Goal: Task Accomplishment & Management: Complete application form

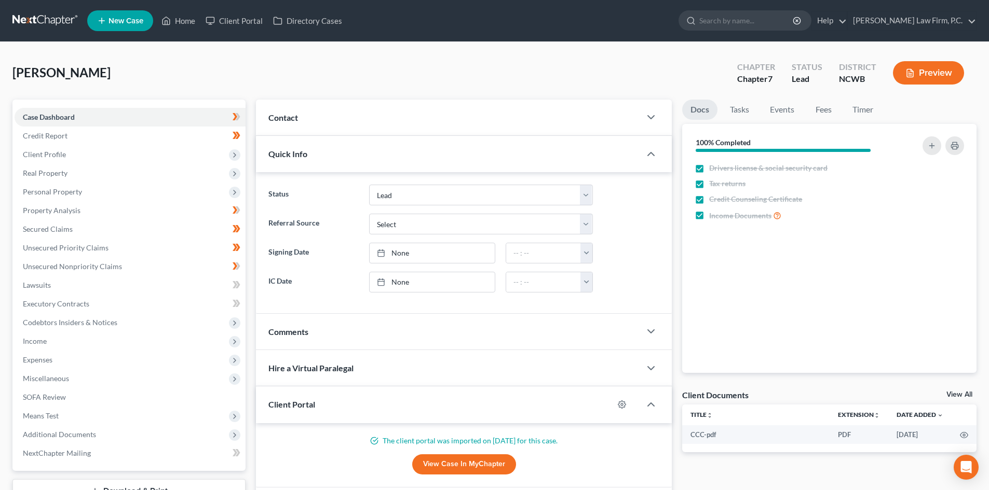
select select "5"
click at [182, 22] on link "Home" at bounding box center [178, 20] width 44 height 19
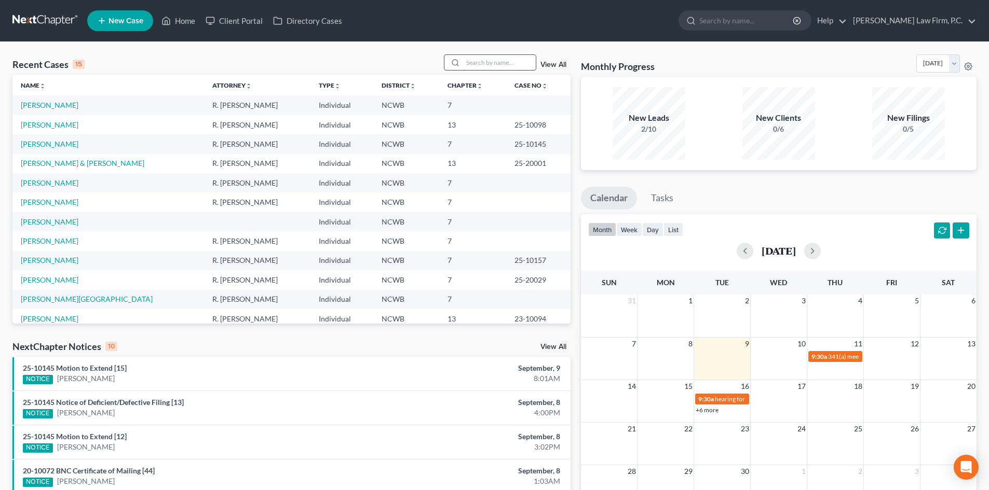
click at [493, 57] on input "search" at bounding box center [499, 62] width 73 height 15
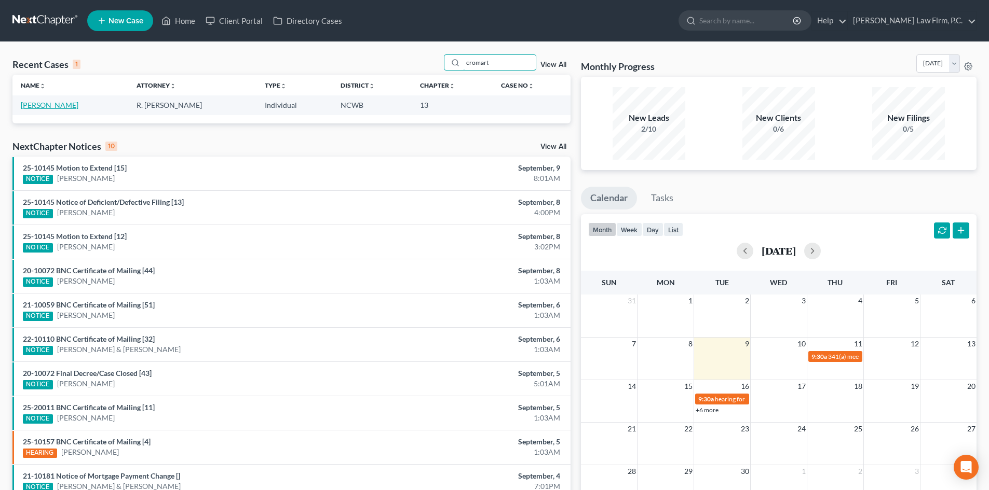
type input "cromart"
click at [57, 103] on link "[PERSON_NAME]" at bounding box center [50, 105] width 58 height 9
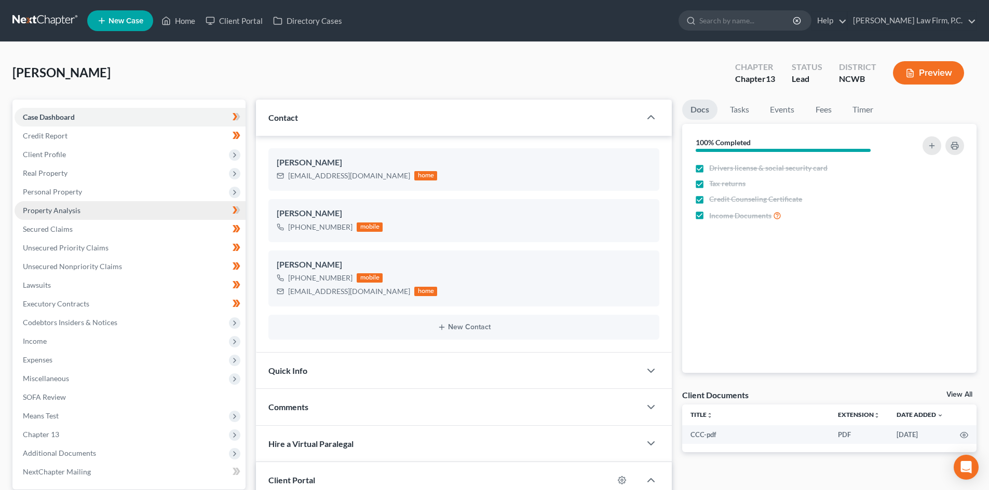
click at [91, 211] on link "Property Analysis" at bounding box center [130, 210] width 231 height 19
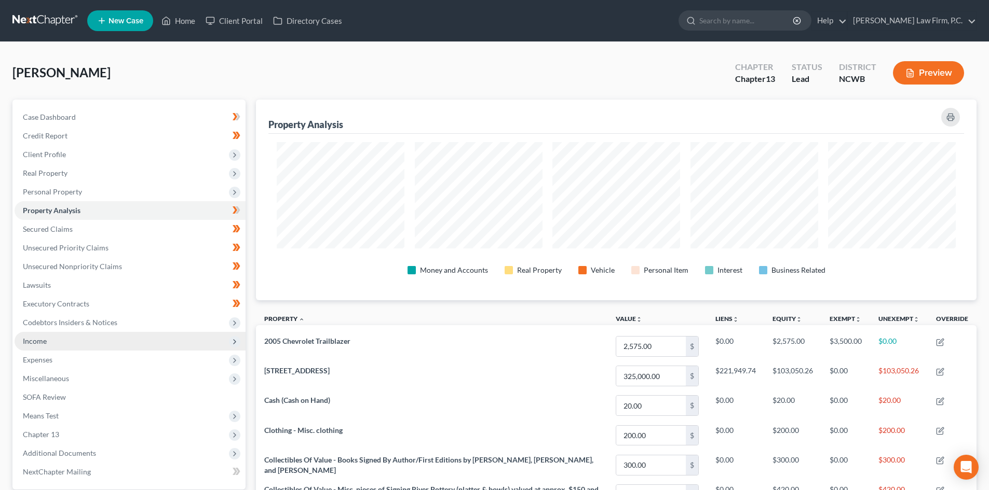
click at [112, 337] on span "Income" at bounding box center [130, 341] width 231 height 19
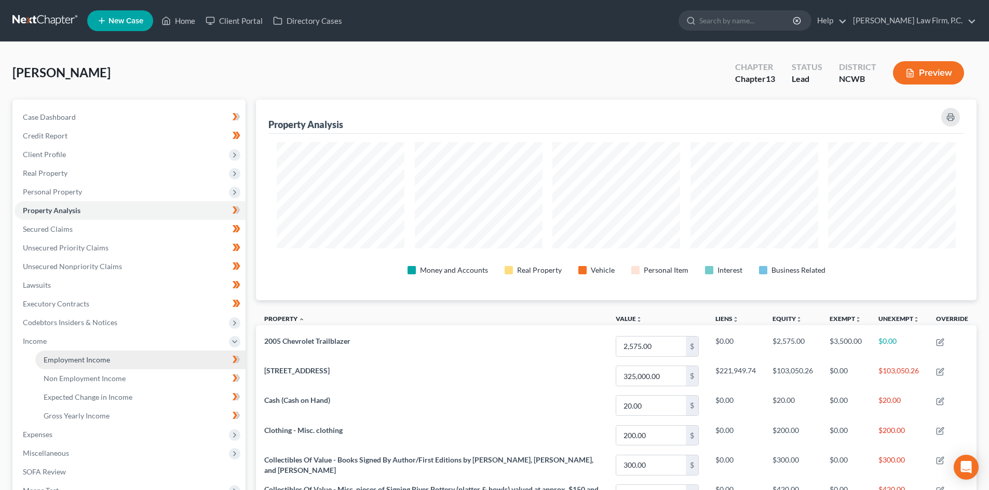
click at [72, 363] on span "Employment Income" at bounding box center [77, 360] width 66 height 9
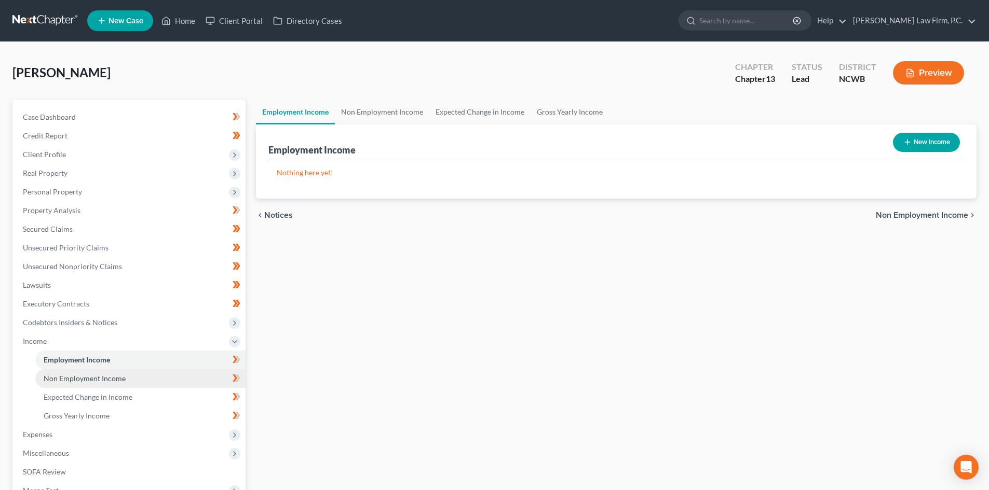
click at [126, 381] on link "Non Employment Income" at bounding box center [140, 379] width 210 height 19
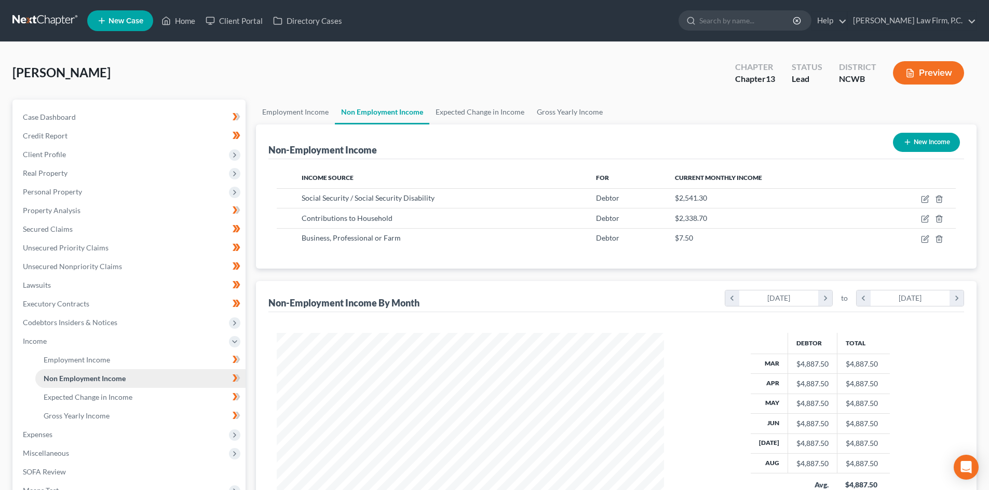
scroll to position [194, 408]
click at [50, 266] on span "Unsecured Nonpriority Claims" at bounding box center [72, 266] width 99 height 9
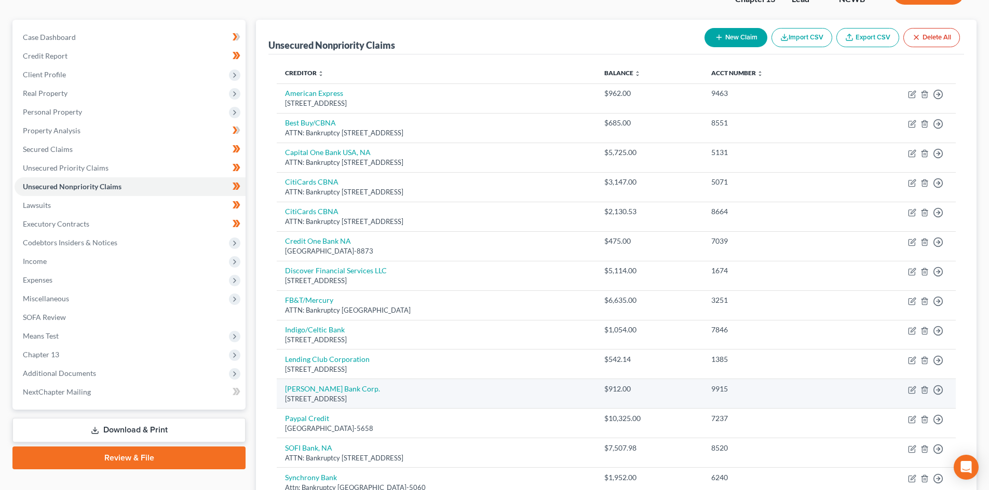
scroll to position [52, 0]
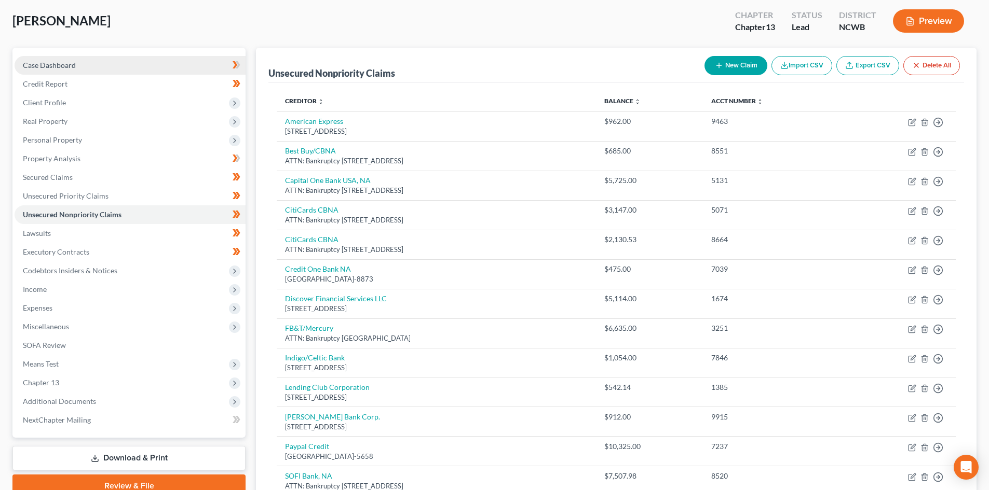
click at [86, 69] on link "Case Dashboard" at bounding box center [130, 65] width 231 height 19
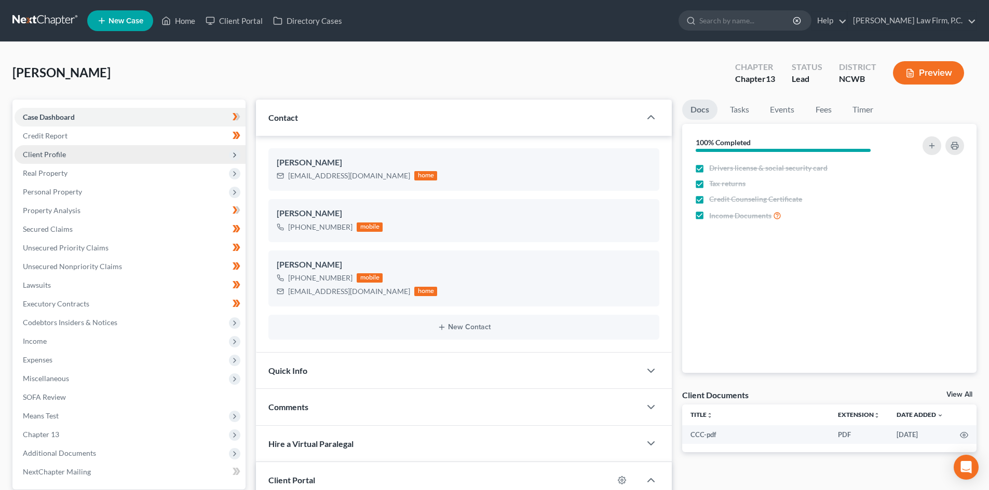
click at [54, 152] on span "Client Profile" at bounding box center [44, 154] width 43 height 9
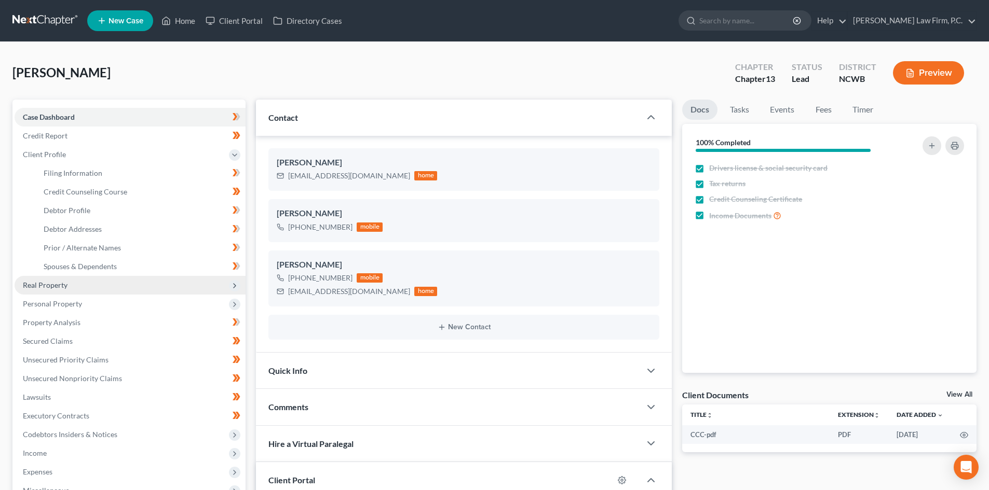
click at [52, 280] on span "Real Property" at bounding box center [130, 285] width 231 height 19
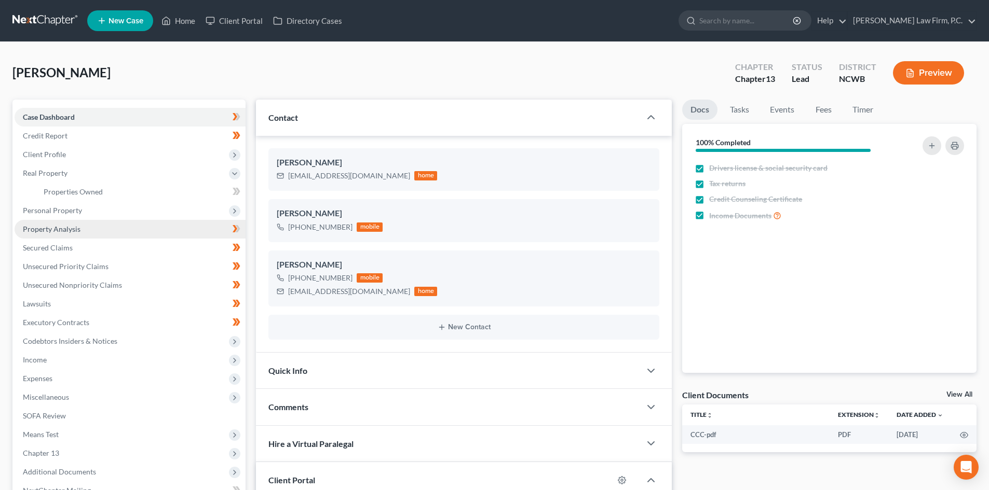
click at [86, 228] on link "Property Analysis" at bounding box center [130, 229] width 231 height 19
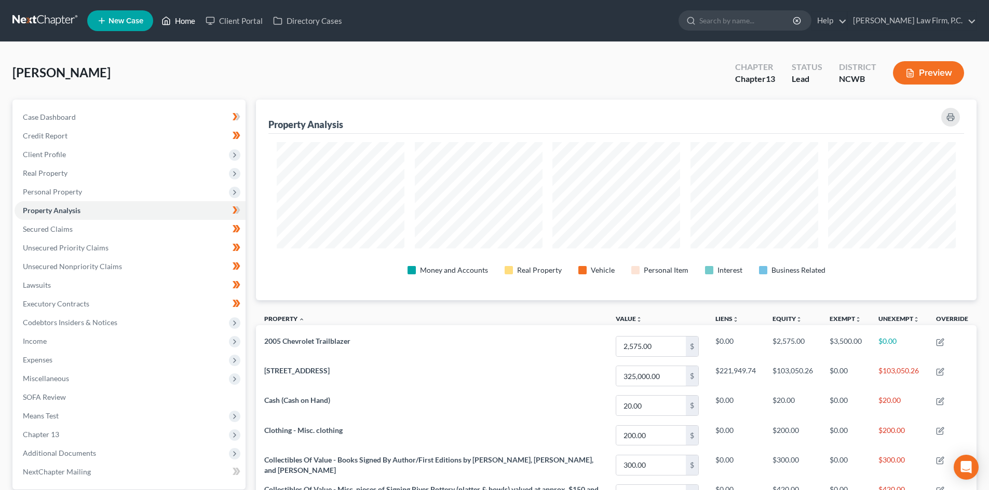
click at [184, 23] on link "Home" at bounding box center [178, 20] width 44 height 19
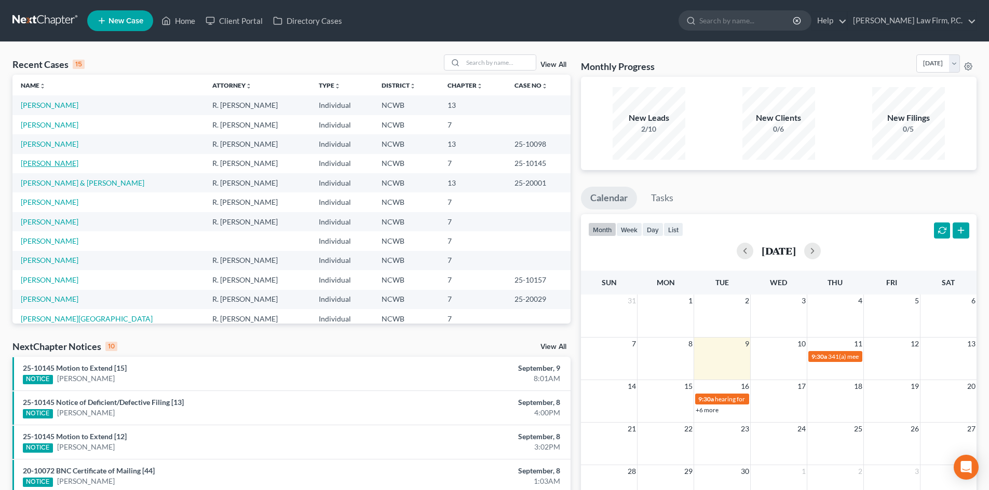
click at [48, 165] on link "[PERSON_NAME]" at bounding box center [50, 163] width 58 height 9
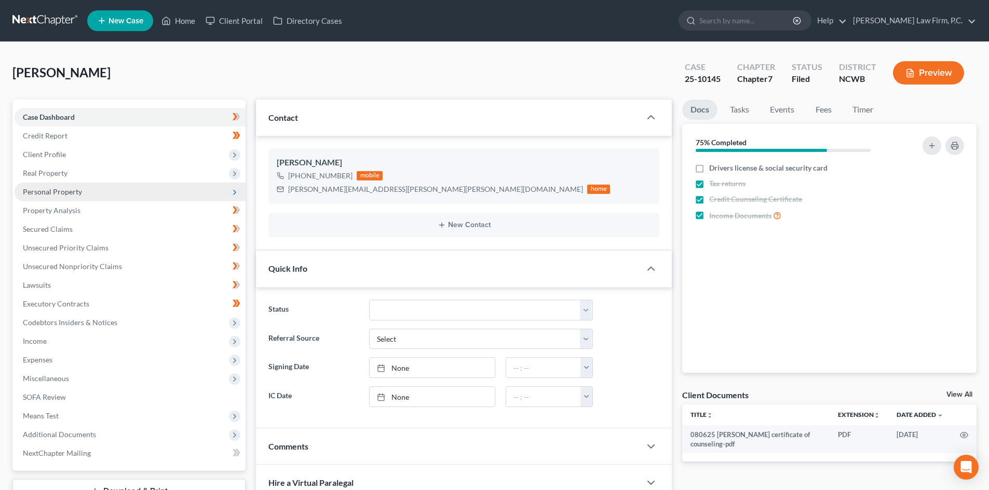
drag, startPoint x: 701, startPoint y: 167, endPoint x: 208, endPoint y: 189, distance: 493.6
click at [709, 167] on label "Drivers license & social security card" at bounding box center [768, 168] width 118 height 10
click at [713, 167] on input "Drivers license & social security card" at bounding box center [716, 166] width 7 height 7
checkbox input "true"
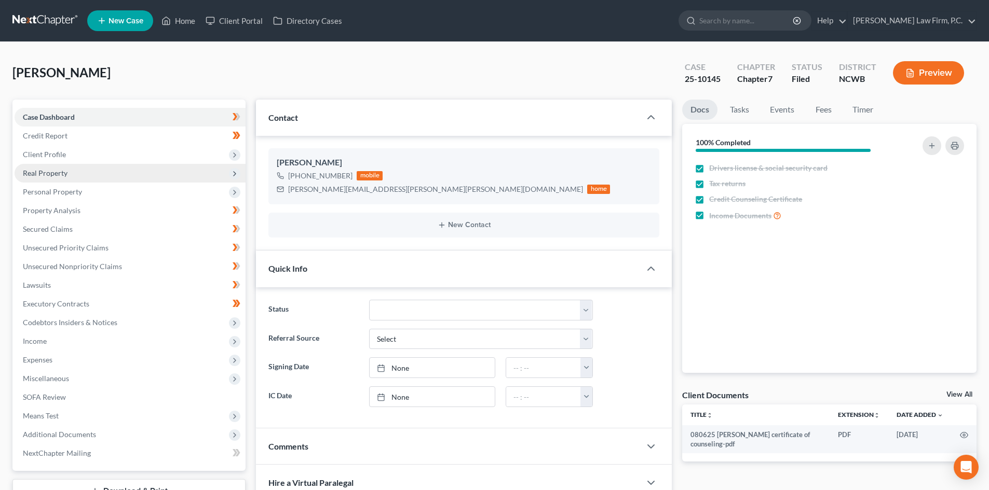
click at [63, 171] on span "Real Property" at bounding box center [45, 173] width 45 height 9
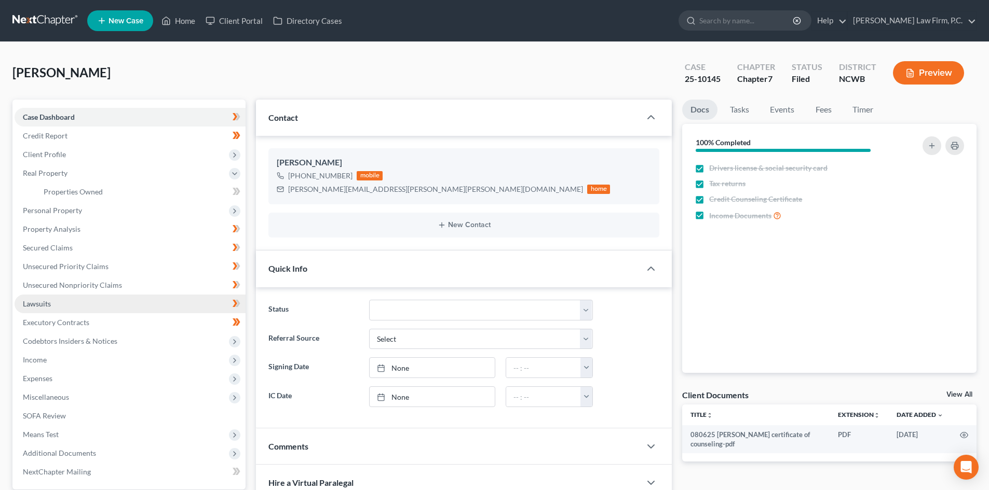
click at [49, 298] on link "Lawsuits" at bounding box center [130, 304] width 231 height 19
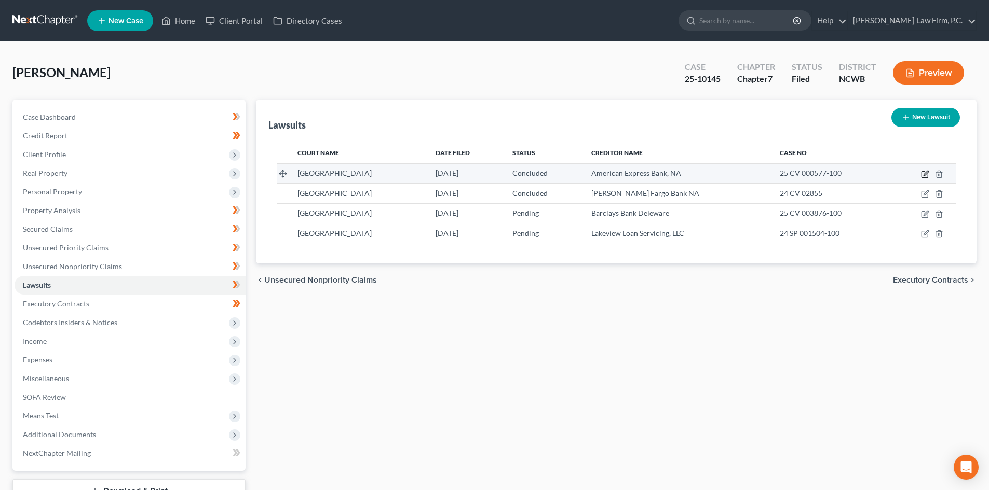
click at [924, 174] on icon "button" at bounding box center [925, 174] width 8 height 8
select select "28"
select select "2"
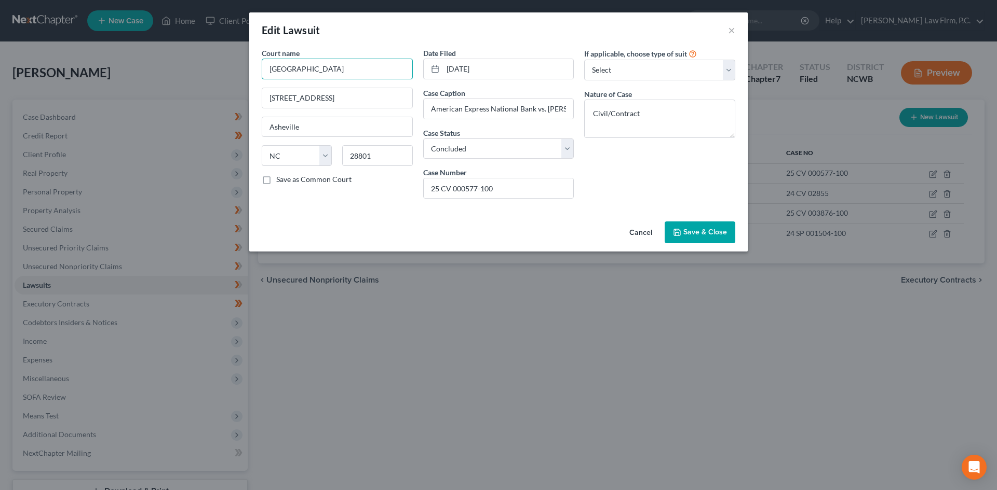
drag, startPoint x: 294, startPoint y: 67, endPoint x: 310, endPoint y: 76, distance: 18.4
click at [294, 68] on input "[GEOGRAPHIC_DATA]" at bounding box center [337, 69] width 151 height 21
type input "[GEOGRAPHIC_DATA]"
drag, startPoint x: 305, startPoint y: 71, endPoint x: 250, endPoint y: 70, distance: 55.5
click at [250, 70] on div "Court name * [GEOGRAPHIC_DATA] [GEOGRAPHIC_DATA] [GEOGRAPHIC_DATA] [US_STATE][G…" at bounding box center [498, 133] width 498 height 170
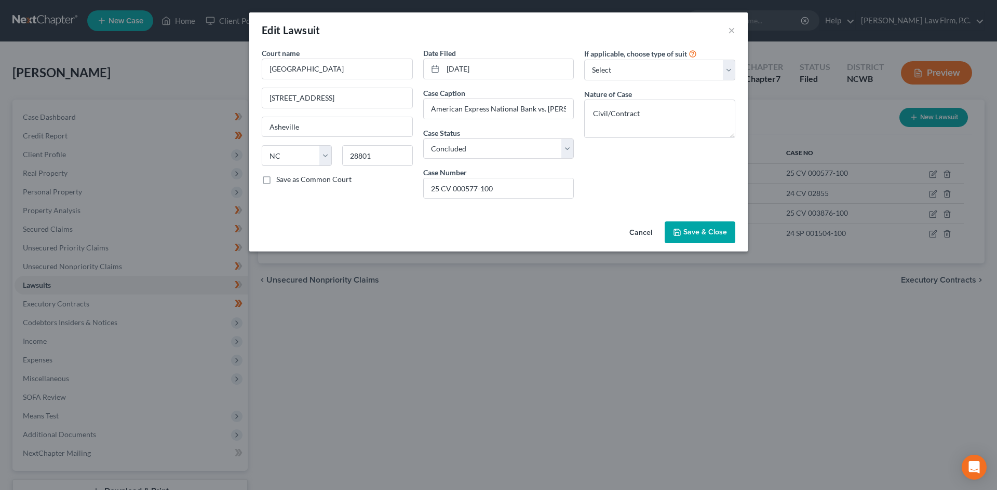
click at [728, 223] on button "Save & Close" at bounding box center [699, 233] width 71 height 22
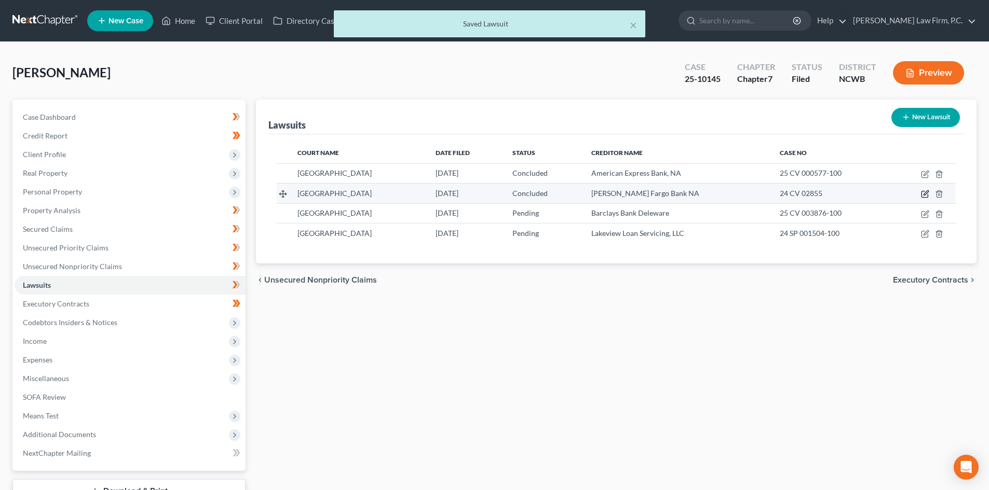
click at [922, 194] on icon "button" at bounding box center [925, 194] width 8 height 8
select select "28"
select select "2"
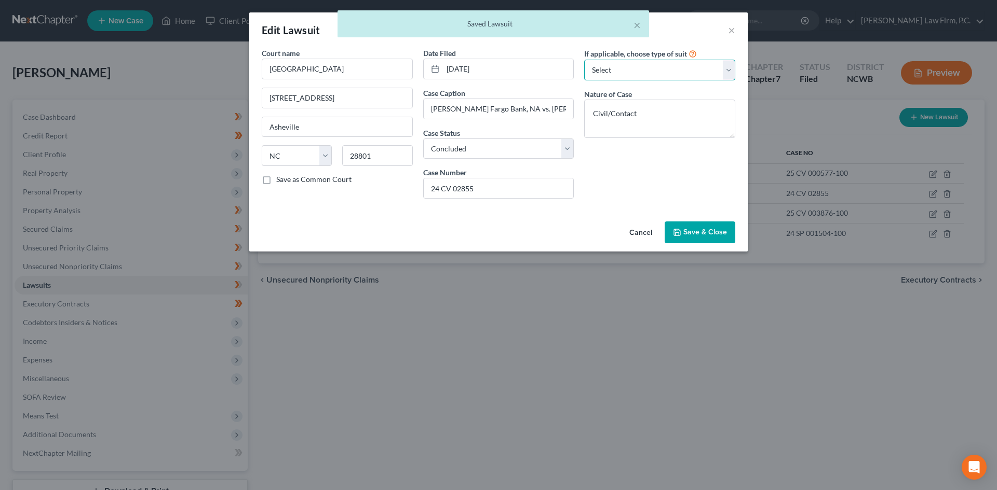
click at [623, 75] on select "Select Repossession Garnishment Foreclosure Attached, Seized, Or Levied Other" at bounding box center [659, 70] width 151 height 21
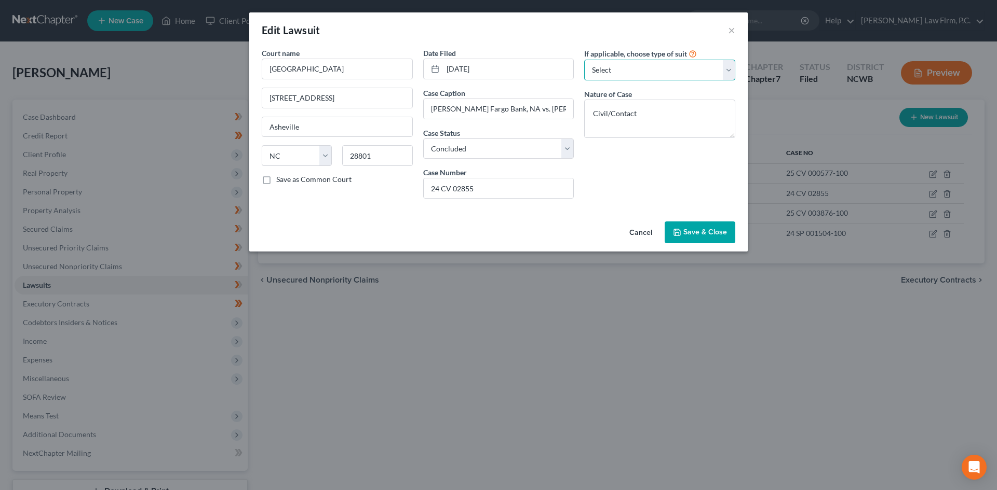
drag, startPoint x: 623, startPoint y: 75, endPoint x: 226, endPoint y: 169, distance: 407.9
click at [623, 75] on select "Select Repossession Garnishment Foreclosure Attached, Seized, Or Levied Other" at bounding box center [659, 70] width 151 height 21
click at [623, 73] on select "Select Repossession Garnishment Foreclosure Attached, Seized, Or Levied Other" at bounding box center [659, 70] width 151 height 21
drag, startPoint x: 299, startPoint y: 69, endPoint x: 250, endPoint y: 70, distance: 48.8
click at [250, 69] on div "Court name * [GEOGRAPHIC_DATA] [GEOGRAPHIC_DATA] [GEOGRAPHIC_DATA] [US_STATE][G…" at bounding box center [498, 133] width 498 height 170
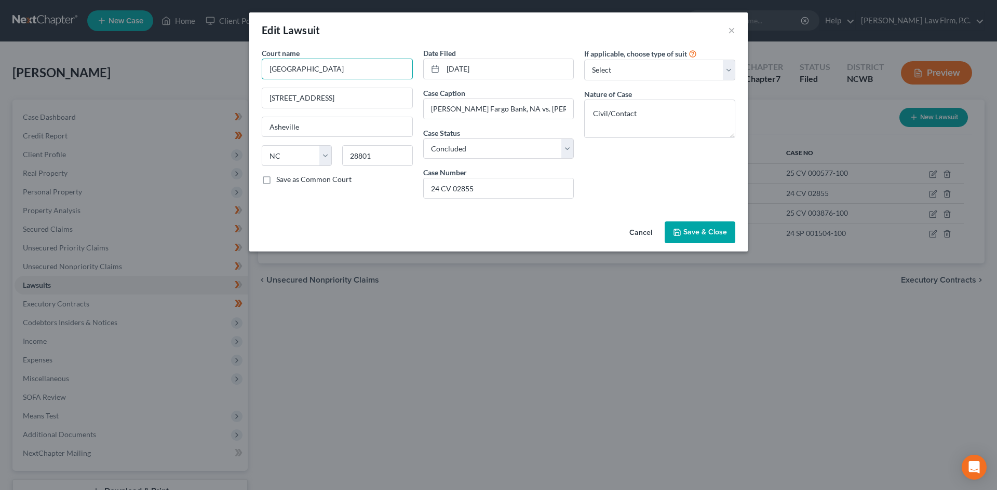
paste input "be"
type input "[GEOGRAPHIC_DATA]"
click at [714, 240] on button "Save & Close" at bounding box center [699, 233] width 71 height 22
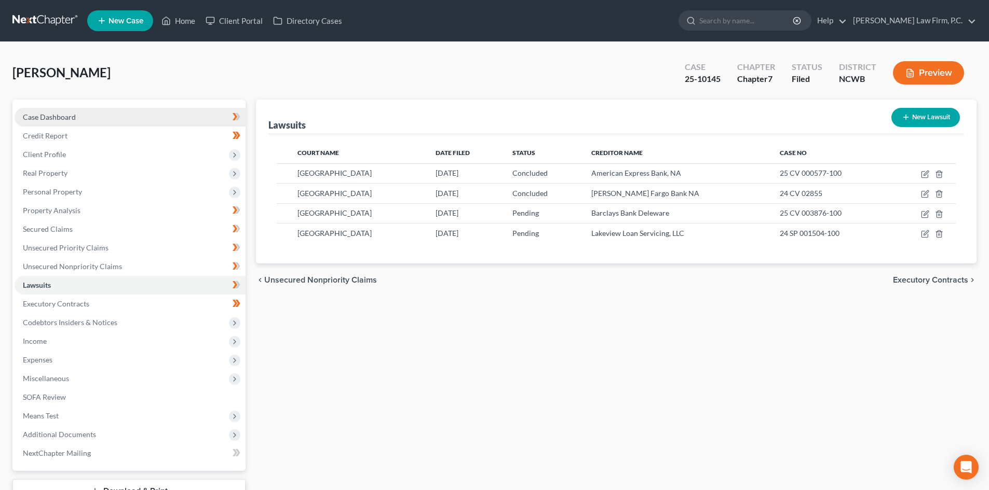
click at [75, 111] on link "Case Dashboard" at bounding box center [130, 117] width 231 height 19
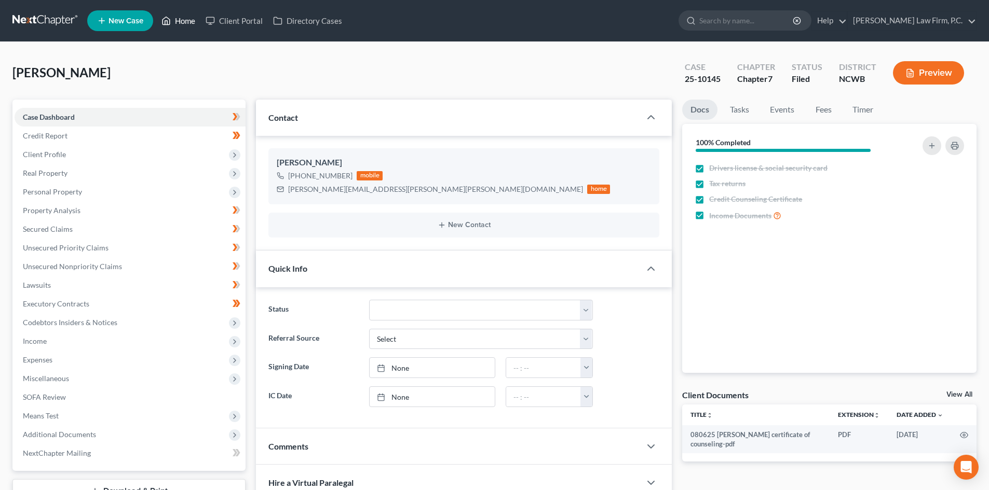
click at [183, 17] on link "Home" at bounding box center [178, 20] width 44 height 19
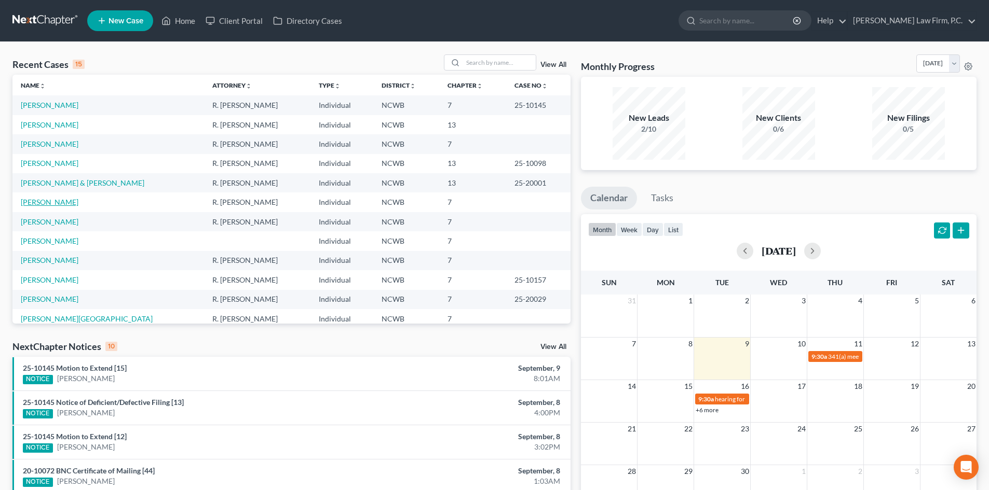
click at [47, 201] on link "[PERSON_NAME]" at bounding box center [50, 202] width 58 height 9
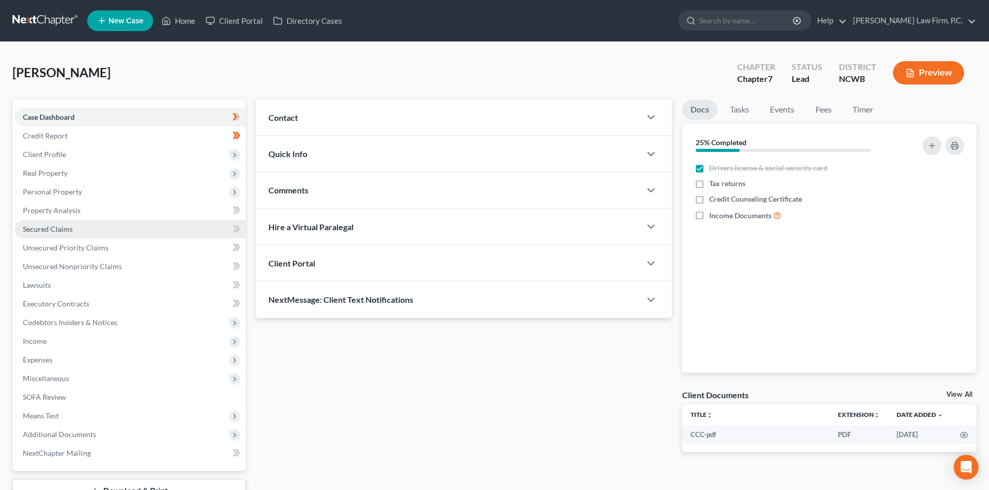
click at [59, 225] on span "Secured Claims" at bounding box center [48, 229] width 50 height 9
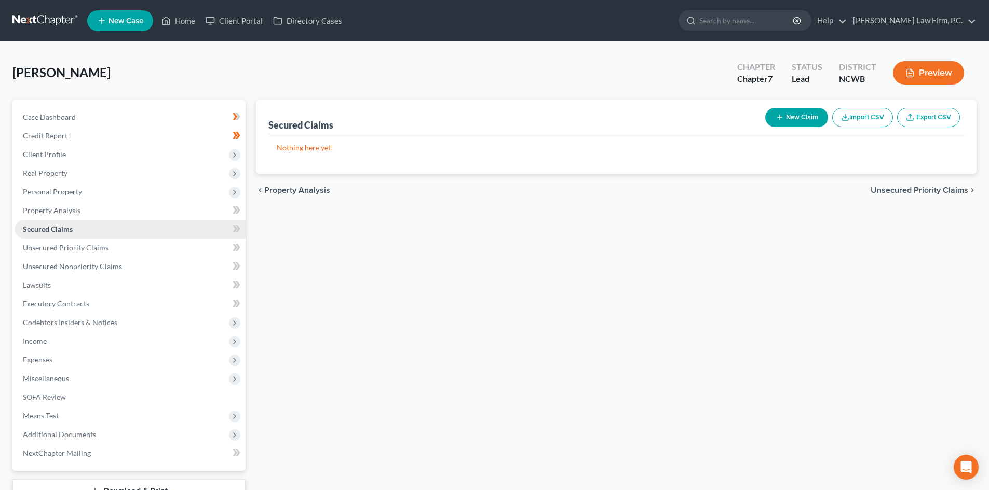
click at [61, 231] on span "Secured Claims" at bounding box center [48, 229] width 50 height 9
click at [65, 173] on span "Real Property" at bounding box center [45, 173] width 45 height 9
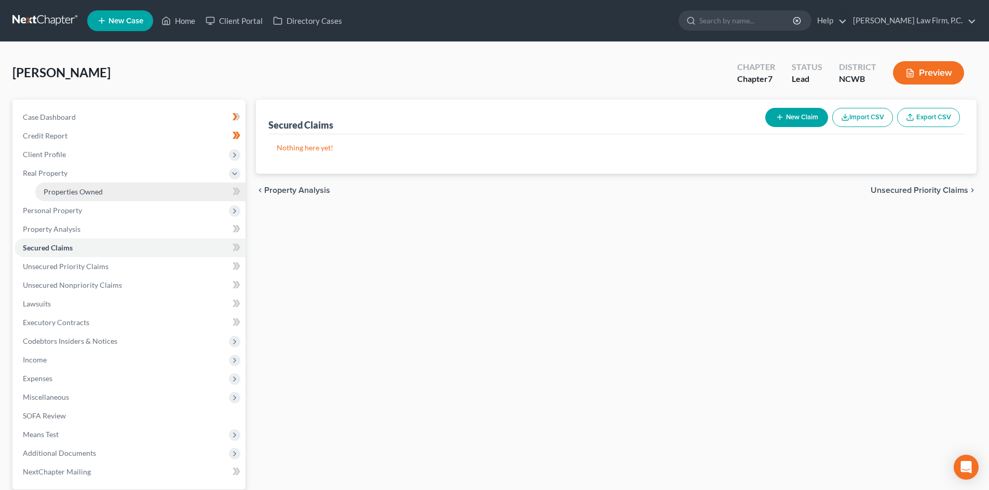
click at [91, 195] on span "Properties Owned" at bounding box center [73, 191] width 59 height 9
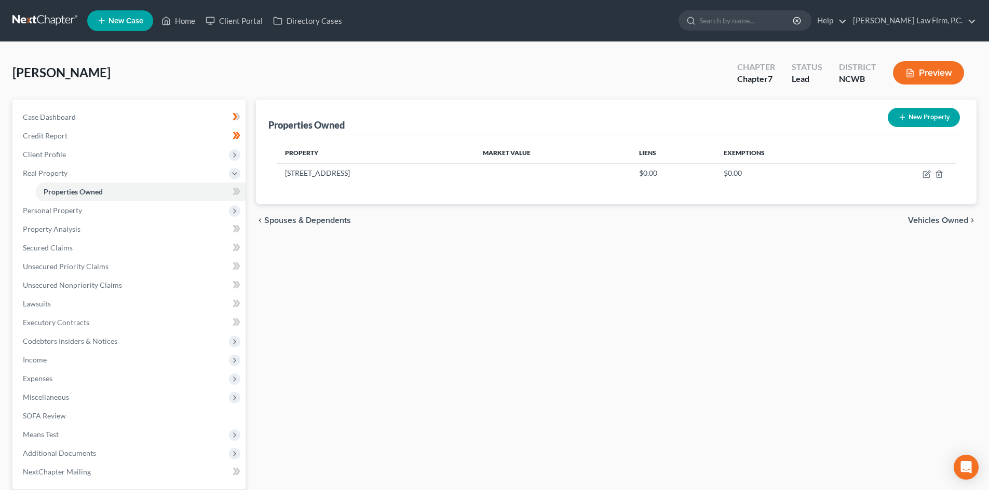
click at [234, 192] on div "New" at bounding box center [230, 184] width 21 height 17
drag, startPoint x: 928, startPoint y: 176, endPoint x: 515, endPoint y: 246, distance: 417.9
click at [928, 175] on icon "button" at bounding box center [926, 174] width 8 height 8
select select "28"
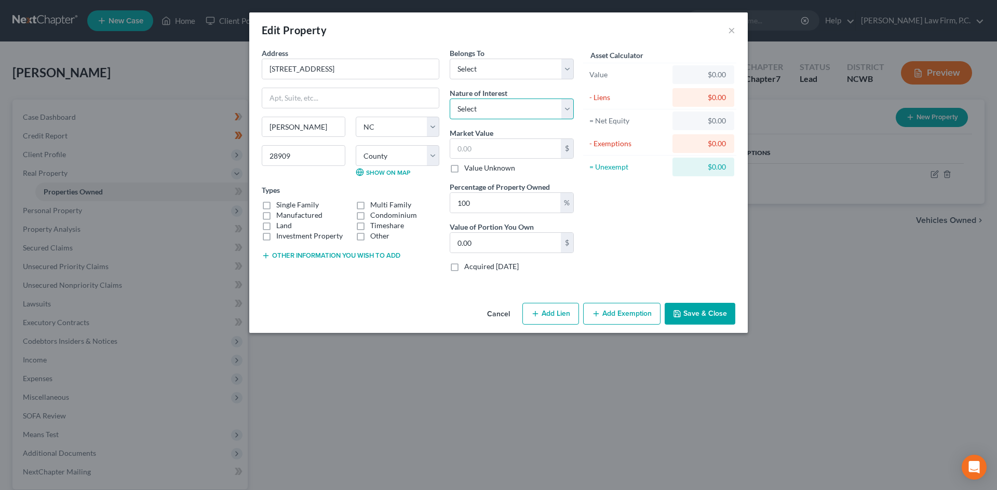
click at [531, 115] on select "Select Fee Simple Joint Tenant Life Estate Equitable Interest Future Interest T…" at bounding box center [511, 109] width 124 height 21
click at [527, 112] on select "Select Fee Simple Joint Tenant Life Estate Equitable Interest Future Interest T…" at bounding box center [511, 109] width 124 height 21
click at [294, 202] on label "Single Family" at bounding box center [297, 205] width 43 height 10
click at [287, 202] on input "Single Family" at bounding box center [283, 203] width 7 height 7
checkbox input "true"
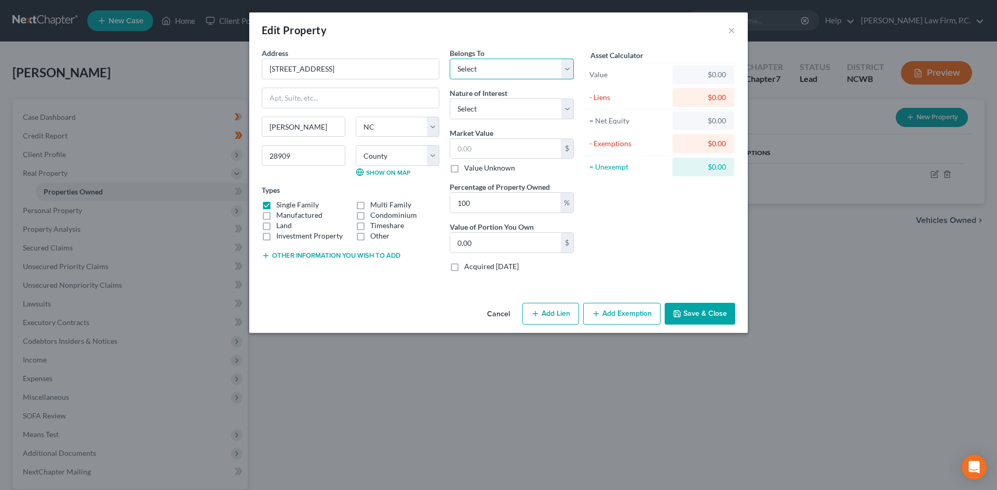
click at [562, 68] on select "Select Debtor 1 Only Debtor 2 Only Debtor 1 And Debtor 2 Only At Least One Of T…" at bounding box center [511, 69] width 124 height 21
select select "3"
click at [449, 59] on select "Select Debtor 1 Only Debtor 2 Only Debtor 1 And Debtor 2 Only At Least One Of T…" at bounding box center [511, 69] width 124 height 21
click at [688, 310] on button "Save & Close" at bounding box center [699, 314] width 71 height 22
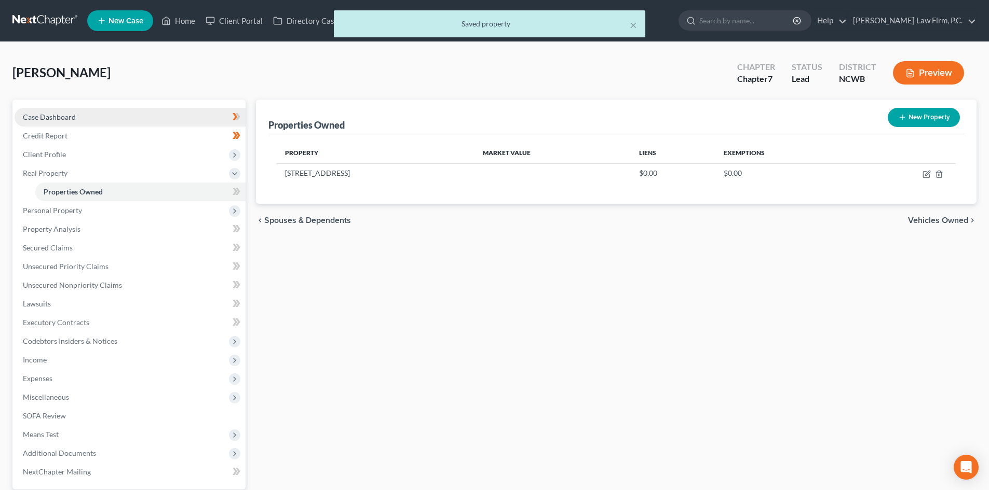
click at [64, 109] on link "Case Dashboard" at bounding box center [130, 117] width 231 height 19
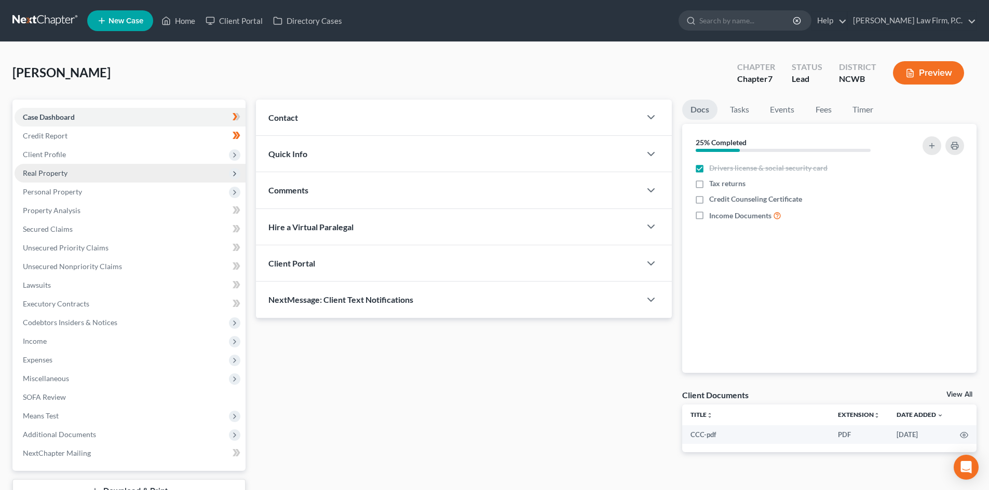
click at [86, 173] on span "Real Property" at bounding box center [130, 173] width 231 height 19
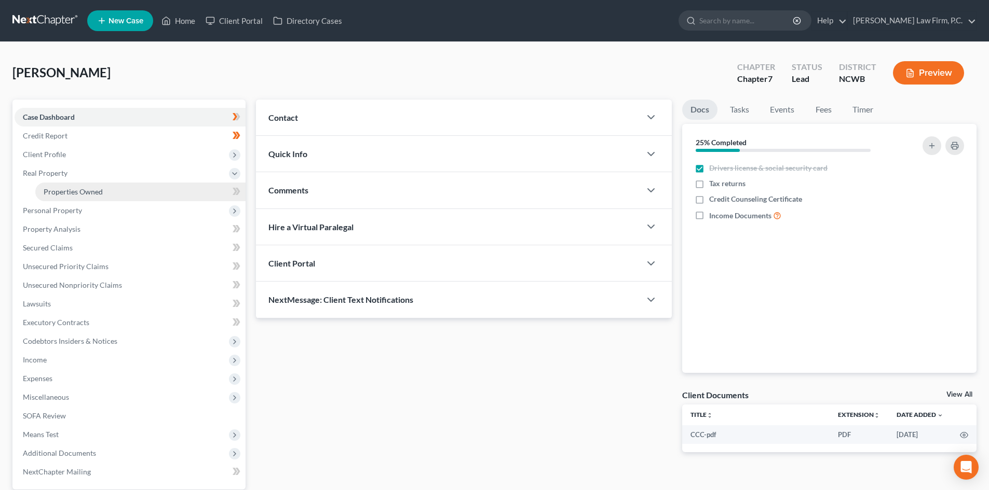
click at [103, 193] on link "Properties Owned" at bounding box center [140, 192] width 210 height 19
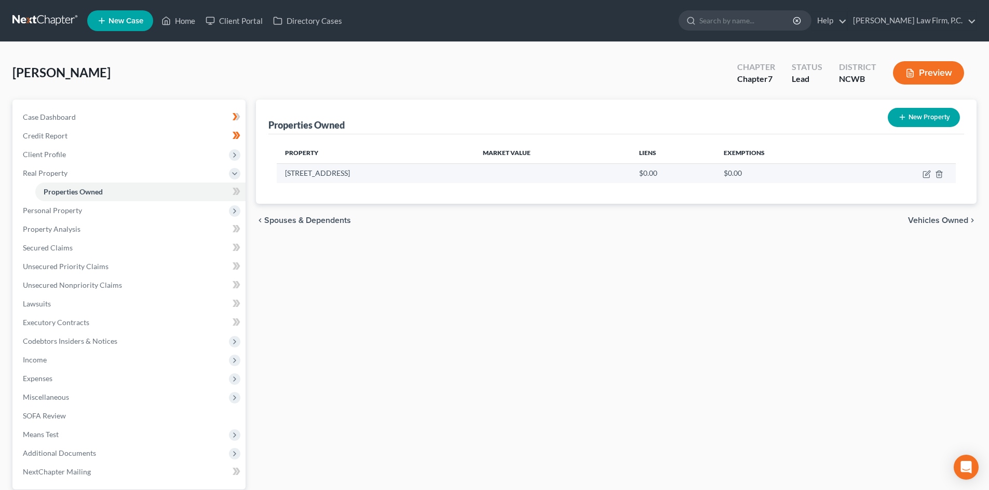
click at [287, 173] on td "[STREET_ADDRESS]" at bounding box center [376, 173] width 198 height 20
drag, startPoint x: 290, startPoint y: 173, endPoint x: 346, endPoint y: 177, distance: 56.7
click at [346, 177] on td "[STREET_ADDRESS]" at bounding box center [376, 173] width 198 height 20
drag, startPoint x: 287, startPoint y: 172, endPoint x: 360, endPoint y: 173, distance: 72.7
click at [360, 173] on td "[STREET_ADDRESS]" at bounding box center [376, 173] width 198 height 20
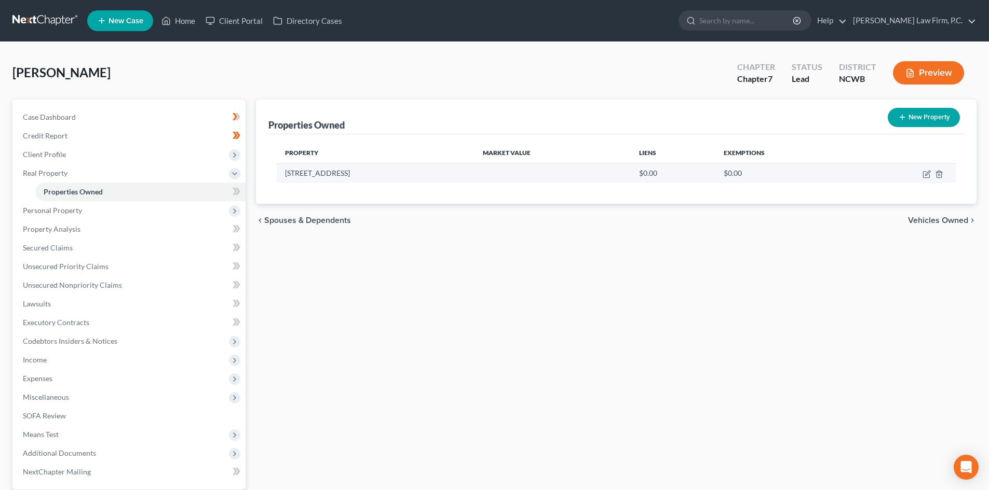
drag, startPoint x: 324, startPoint y: 171, endPoint x: 342, endPoint y: 173, distance: 17.3
copy td "[STREET_ADDRESS]"
click at [928, 173] on icon "button" at bounding box center [926, 174] width 8 height 8
select select "28"
select select "3"
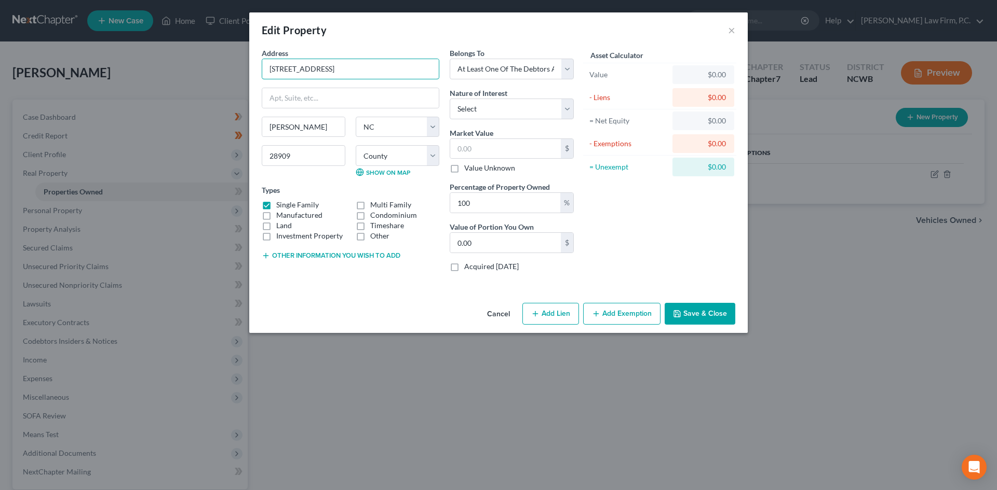
drag, startPoint x: 347, startPoint y: 65, endPoint x: 238, endPoint y: 63, distance: 108.5
click at [238, 63] on div "Edit Property × Address * [GEOGRAPHIC_DATA] [PERSON_NAME][GEOGRAPHIC_DATA] [US_…" at bounding box center [498, 245] width 997 height 490
click at [707, 310] on button "Save & Close" at bounding box center [699, 314] width 71 height 22
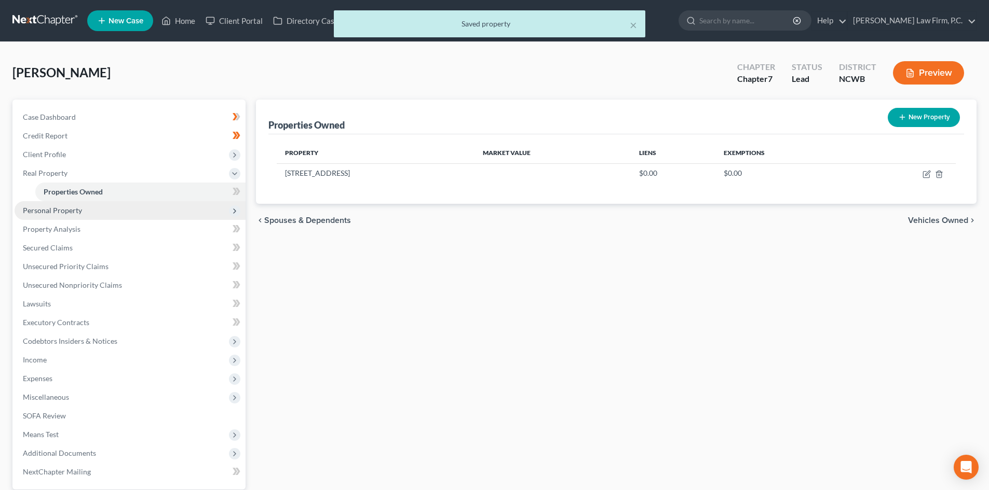
click at [68, 207] on span "Personal Property" at bounding box center [52, 210] width 59 height 9
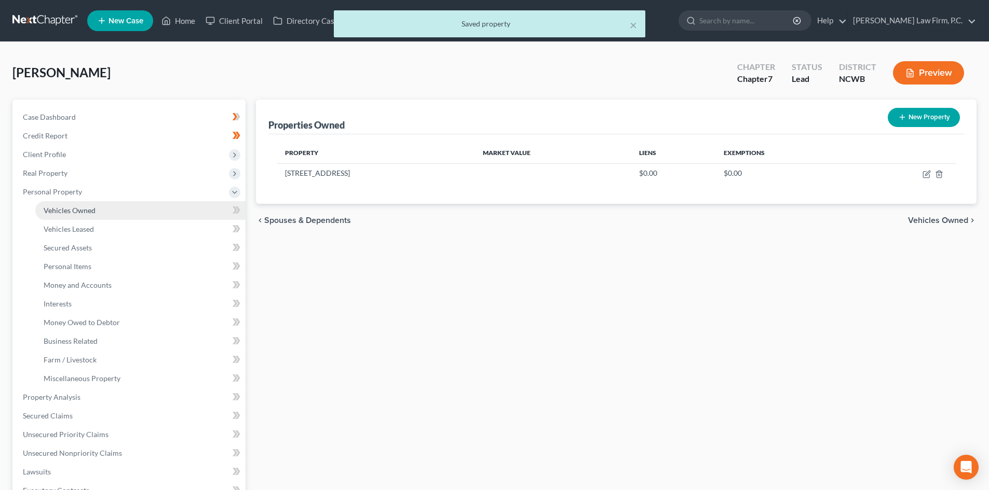
click at [78, 207] on span "Vehicles Owned" at bounding box center [70, 210] width 52 height 9
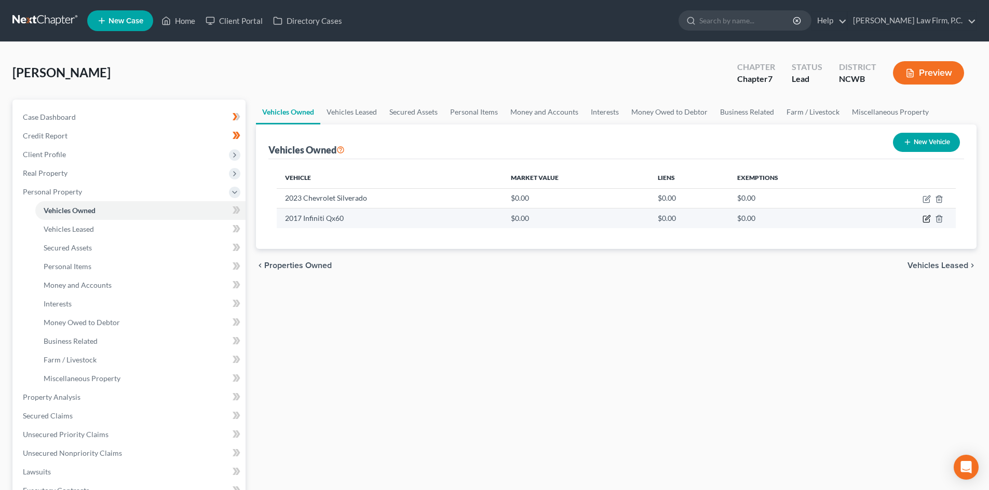
click at [929, 216] on icon "button" at bounding box center [926, 219] width 8 height 8
select select "0"
select select "9"
select select "4"
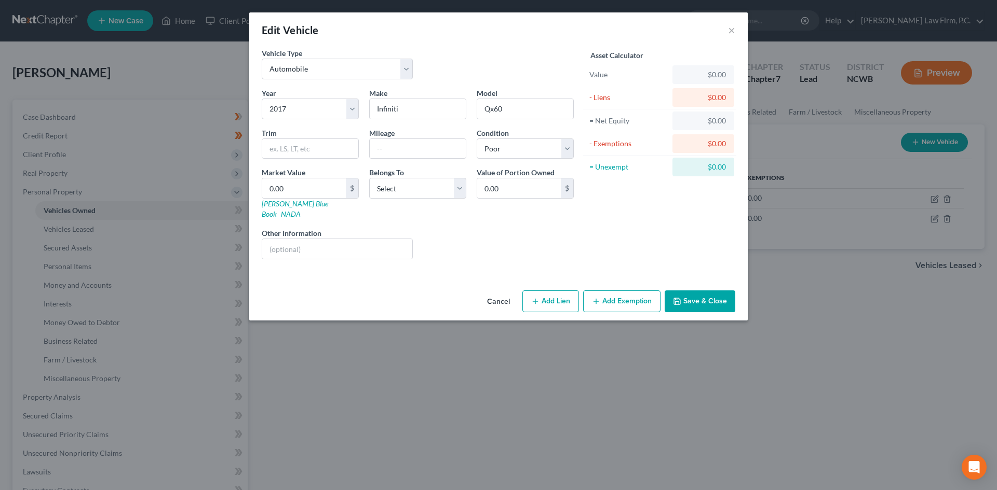
click at [498, 292] on button "Cancel" at bounding box center [498, 302] width 39 height 21
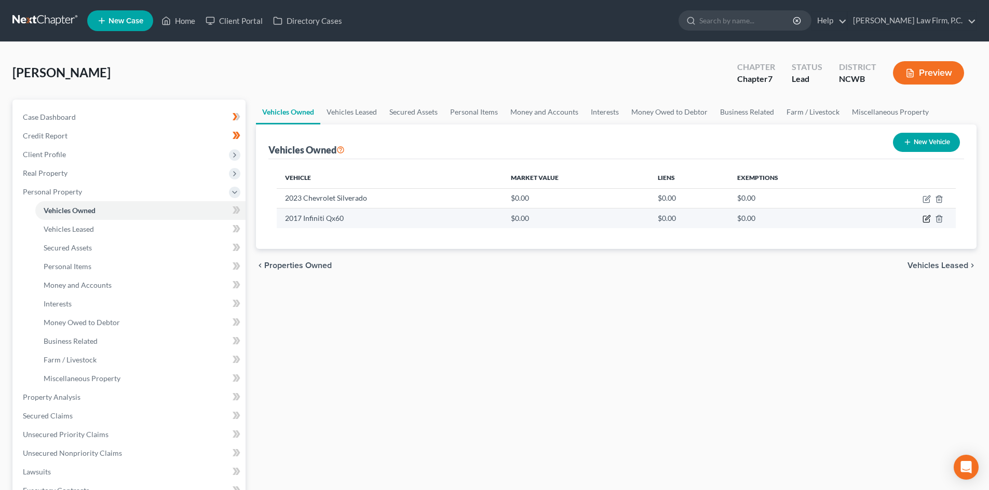
click at [930, 217] on icon "button" at bounding box center [927, 218] width 5 height 5
select select "0"
select select "9"
select select "4"
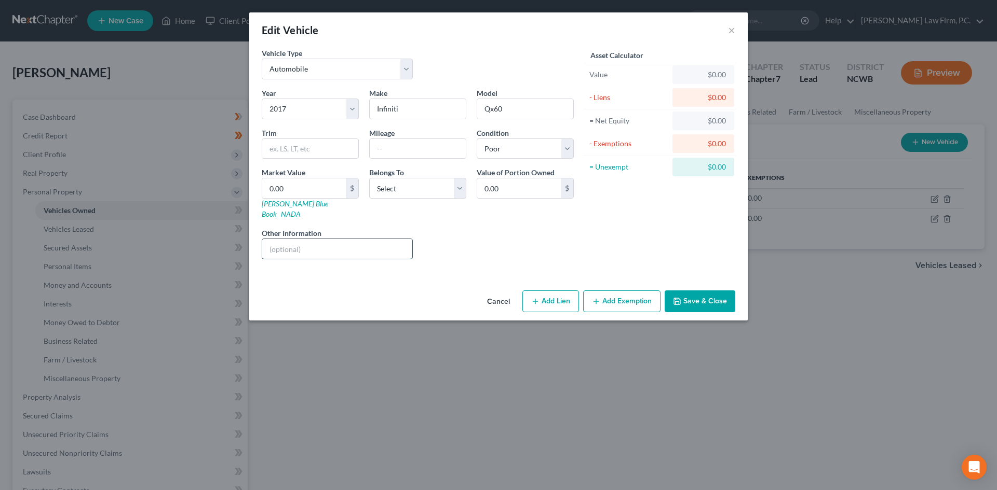
click at [361, 239] on input "text" at bounding box center [337, 249] width 150 height 20
type input "Engine issues - sitting in repair shop for over a year."
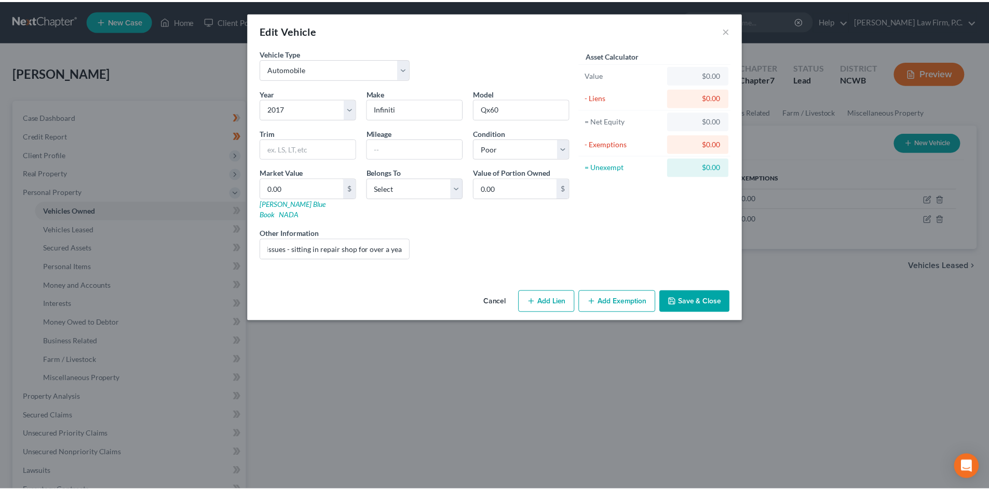
scroll to position [0, 0]
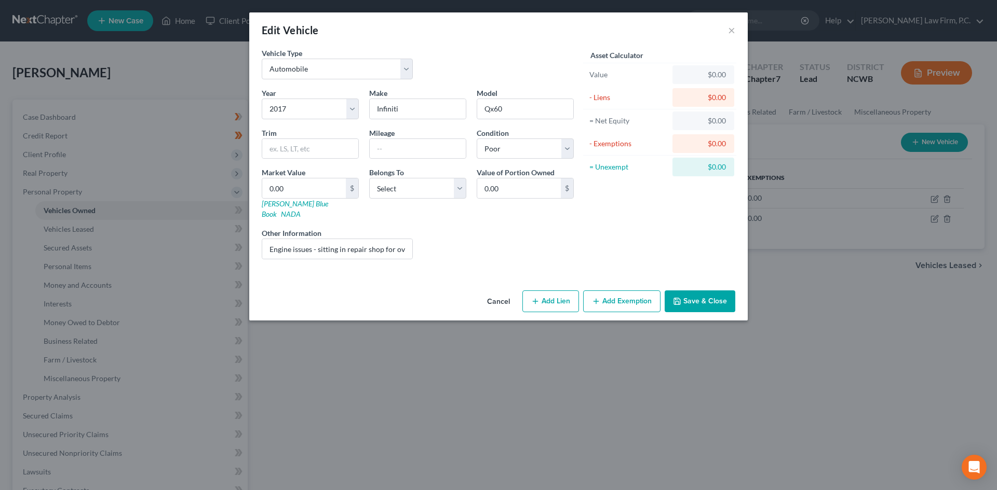
click at [692, 293] on button "Save & Close" at bounding box center [699, 302] width 71 height 22
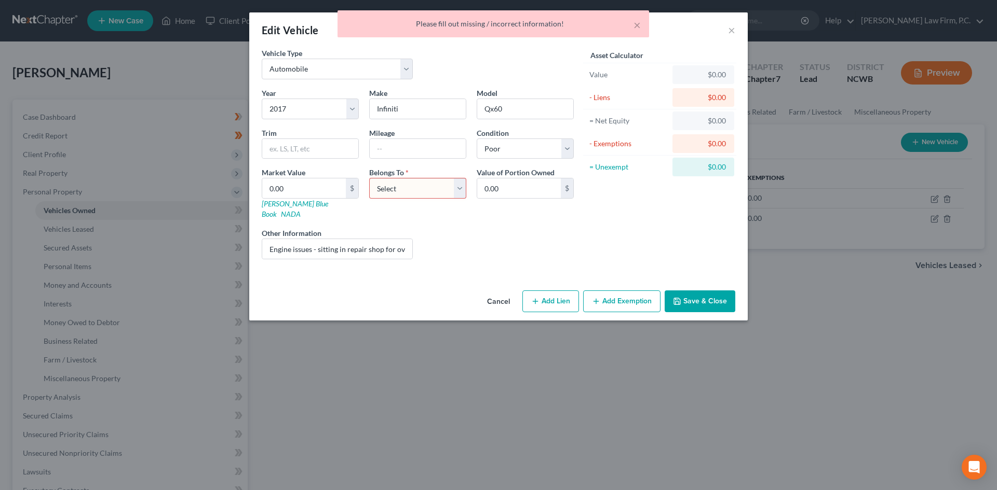
drag, startPoint x: 416, startPoint y: 193, endPoint x: 402, endPoint y: 198, distance: 15.1
click at [416, 193] on select "Select Debtor 1 Only Debtor 2 Only Debtor 1 And Debtor 2 Only At Least One Of T…" at bounding box center [417, 188] width 97 height 21
select select "0"
click at [369, 178] on select "Select Debtor 1 Only Debtor 2 Only Debtor 1 And Debtor 2 Only At Least One Of T…" at bounding box center [417, 188] width 97 height 21
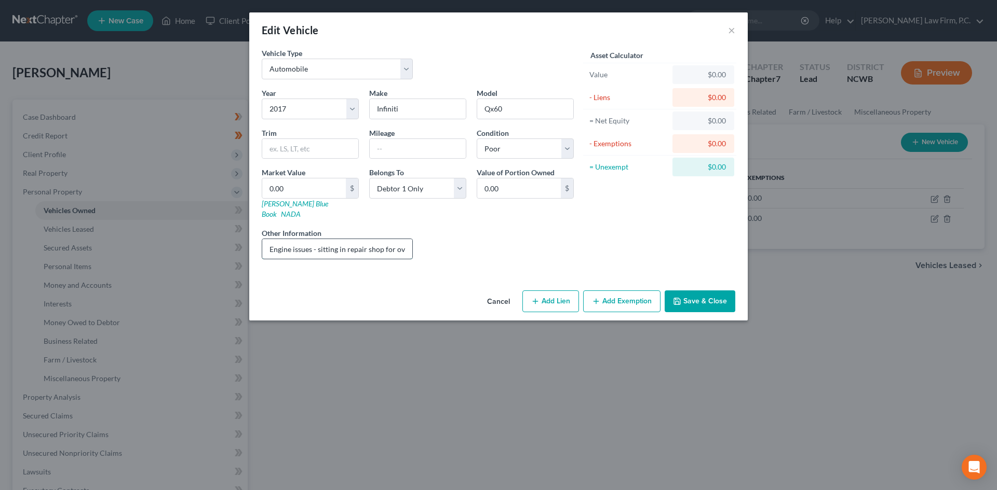
click at [313, 239] on input "Engine issues - sitting in repair shop for over a year." at bounding box center [337, 249] width 150 height 20
type input "Engine issues - needs repaired; Vehicle sitting in repair shop for over a year."
click at [719, 292] on button "Save & Close" at bounding box center [699, 302] width 71 height 22
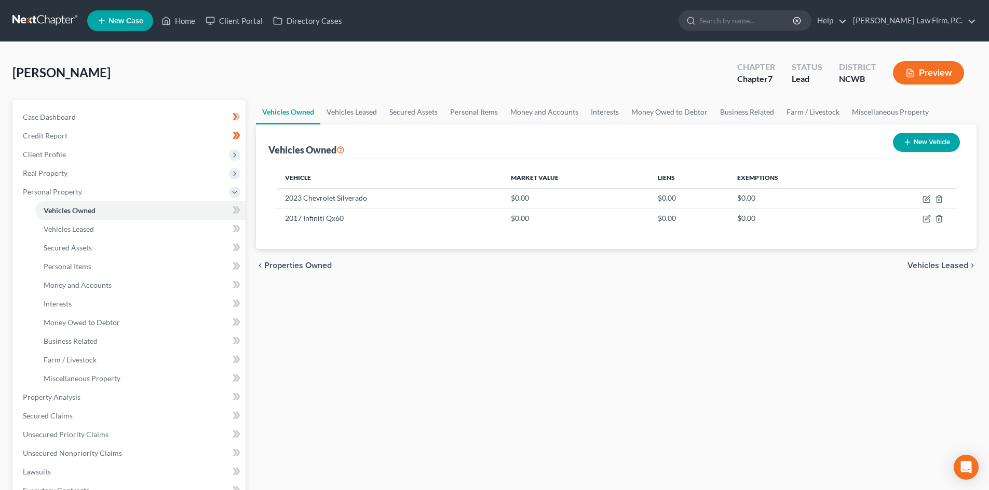
click at [922, 150] on button "New Vehicle" at bounding box center [926, 142] width 67 height 19
select select "0"
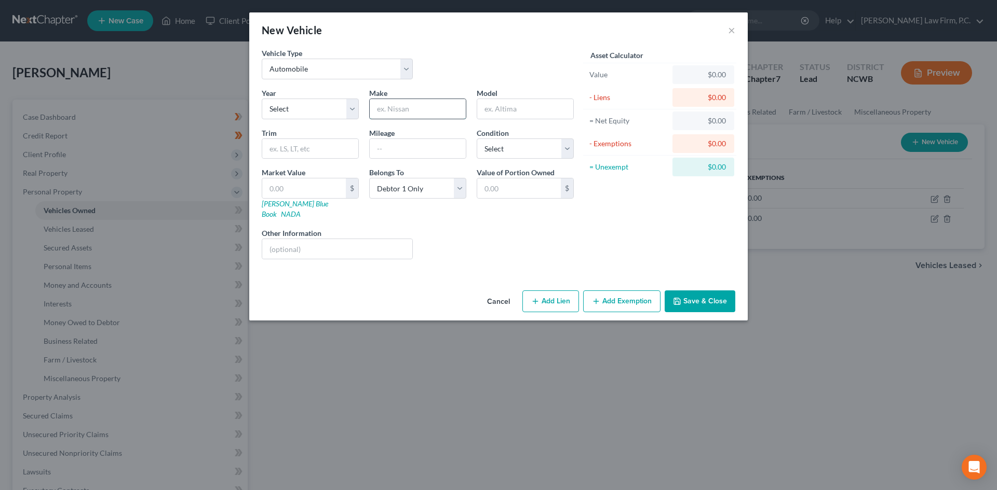
click at [388, 106] on input "text" at bounding box center [418, 109] width 96 height 20
click at [277, 95] on div "Year Select 2026 2025 2024 2023 2022 2021 2020 2019 2018 2017 2016 2015 2014 20…" at bounding box center [309, 104] width 107 height 32
click at [485, 292] on button "Cancel" at bounding box center [498, 302] width 39 height 21
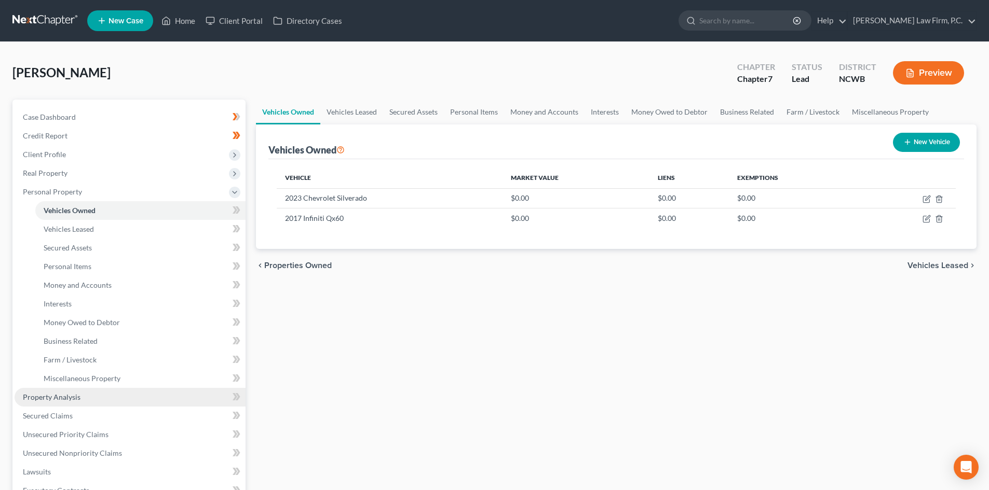
click at [62, 397] on span "Property Analysis" at bounding box center [52, 397] width 58 height 9
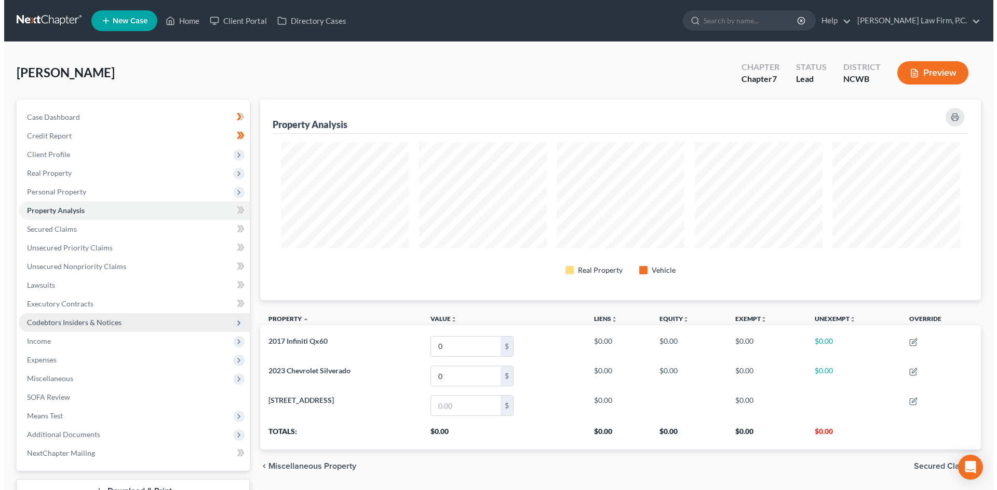
scroll to position [201, 720]
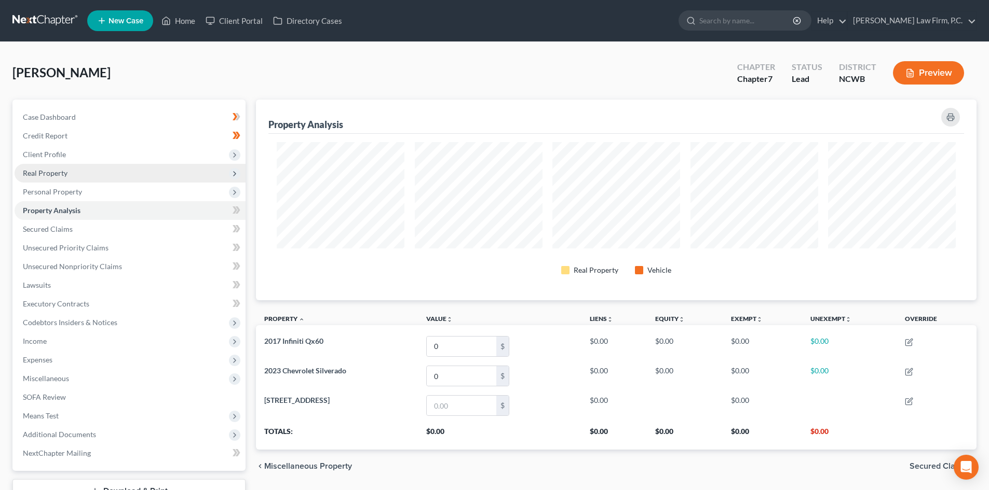
click at [91, 167] on span "Real Property" at bounding box center [130, 173] width 231 height 19
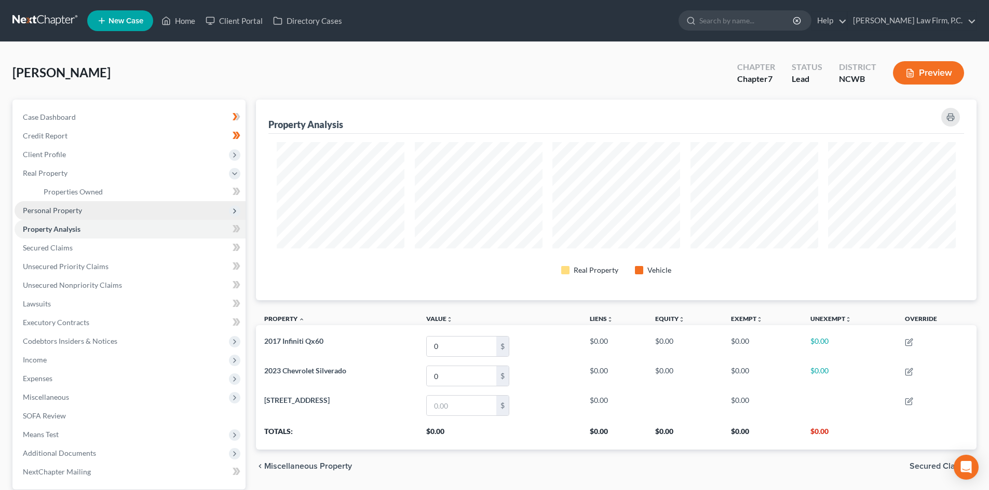
click at [85, 209] on span "Personal Property" at bounding box center [130, 210] width 231 height 19
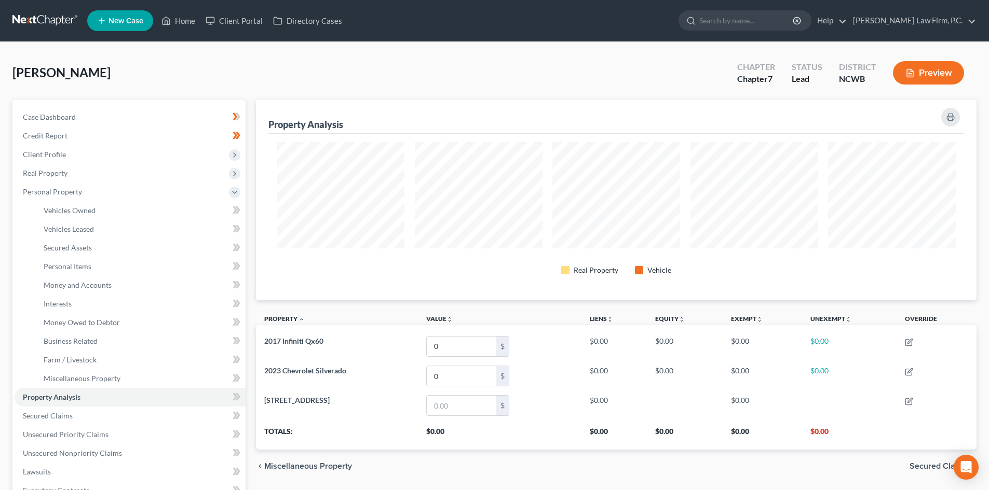
click at [939, 73] on button "Preview" at bounding box center [928, 72] width 71 height 23
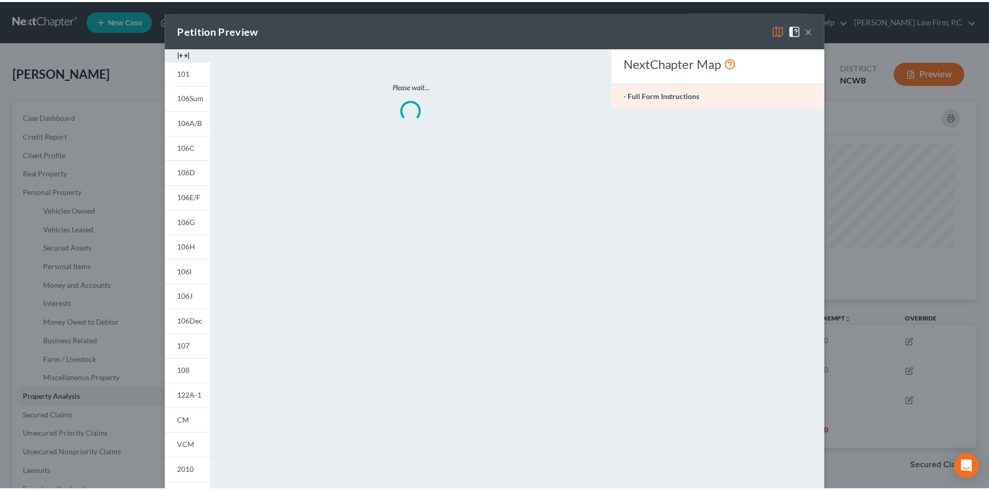
scroll to position [201, 726]
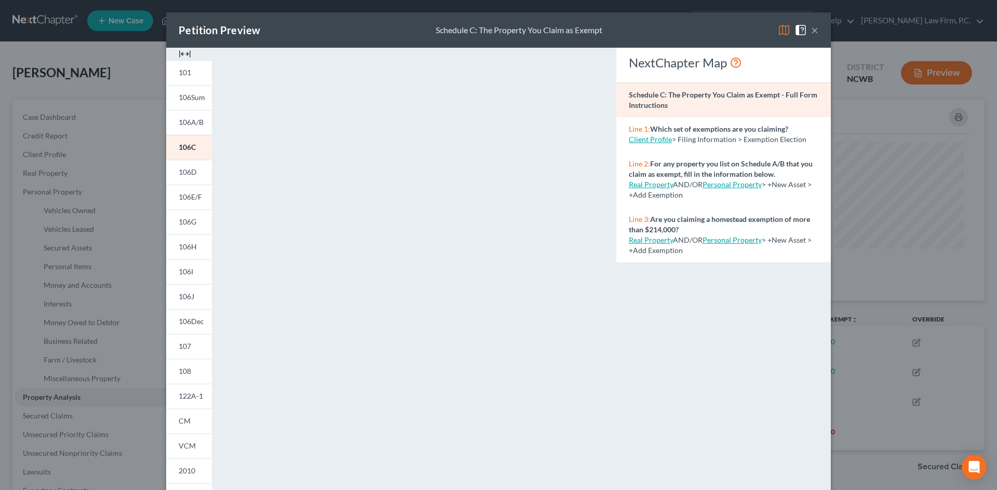
click at [815, 24] on div "Petition Preview Schedule C: The Property You Claim as Exempt ×" at bounding box center [498, 29] width 664 height 35
drag, startPoint x: 803, startPoint y: 36, endPoint x: 812, endPoint y: 34, distance: 9.6
click at [807, 37] on div "Petition Preview Schedule C: The Property You Claim as Exempt ×" at bounding box center [498, 29] width 664 height 35
click at [812, 34] on button "×" at bounding box center [814, 30] width 7 height 12
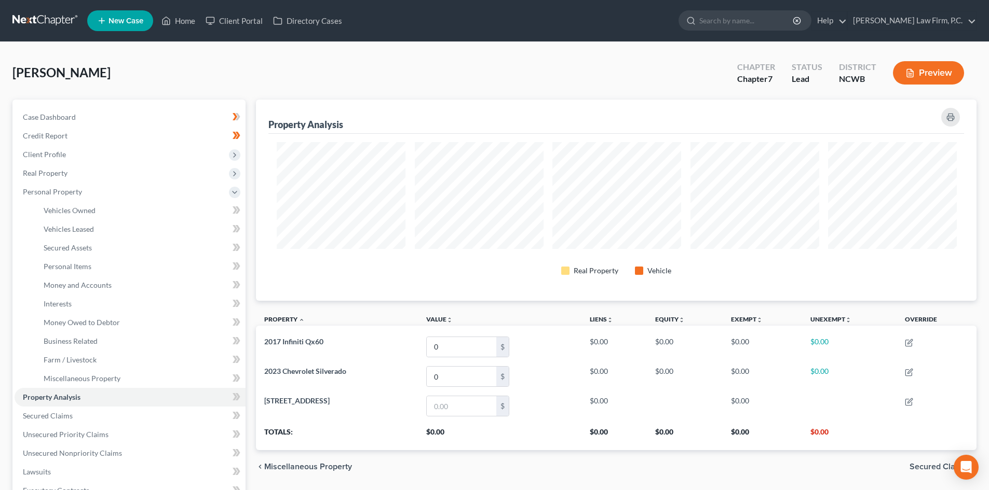
scroll to position [518830, 518310]
click at [59, 114] on span "Case Dashboard" at bounding box center [49, 117] width 53 height 9
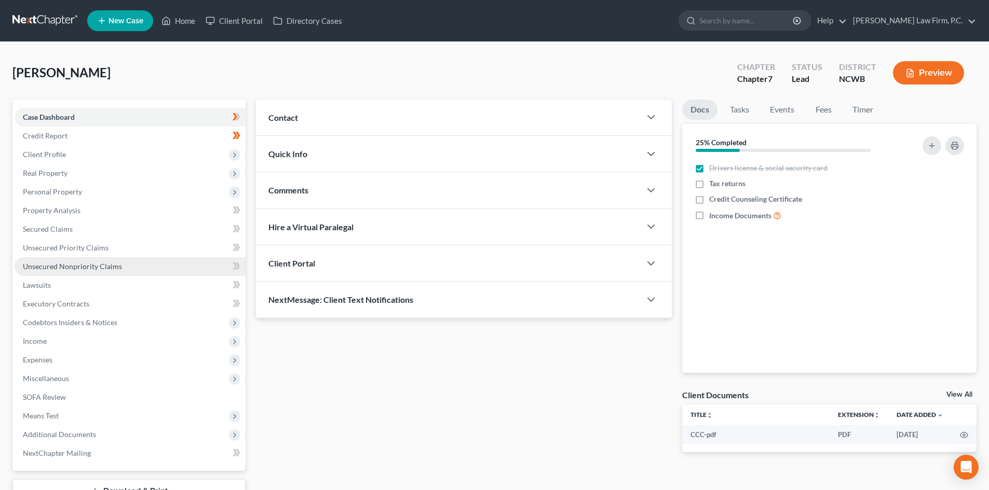
click at [114, 263] on span "Unsecured Nonpriority Claims" at bounding box center [72, 266] width 99 height 9
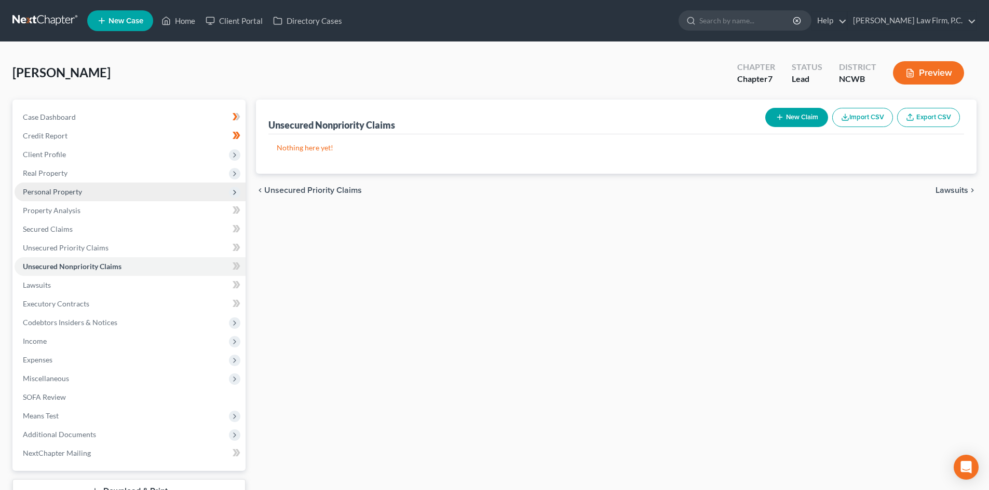
click at [92, 194] on span "Personal Property" at bounding box center [130, 192] width 231 height 19
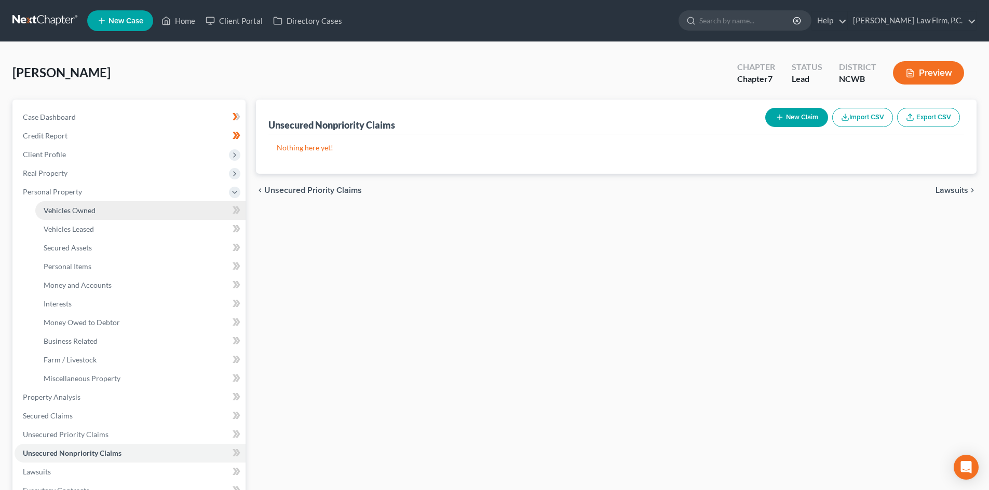
click at [100, 214] on link "Vehicles Owned" at bounding box center [140, 210] width 210 height 19
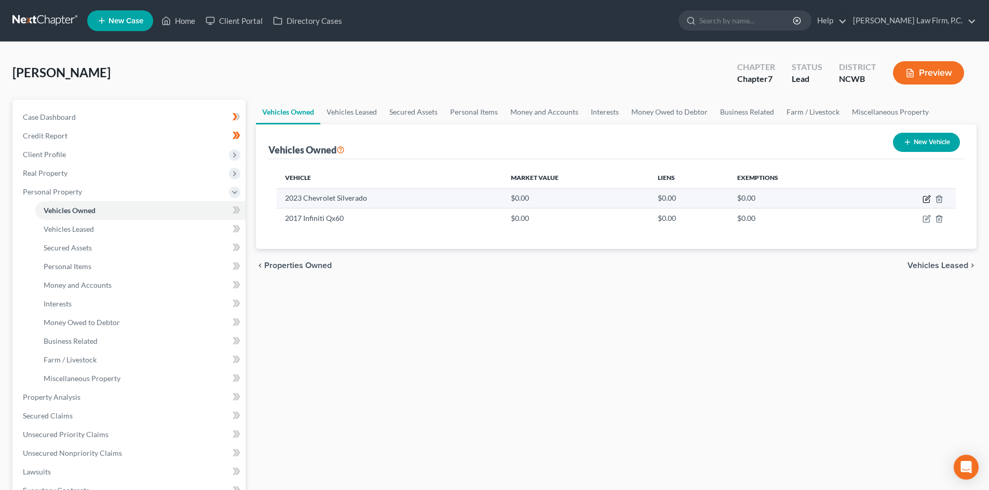
click at [929, 198] on icon "button" at bounding box center [927, 198] width 5 height 5
select select "0"
select select "3"
select select "1"
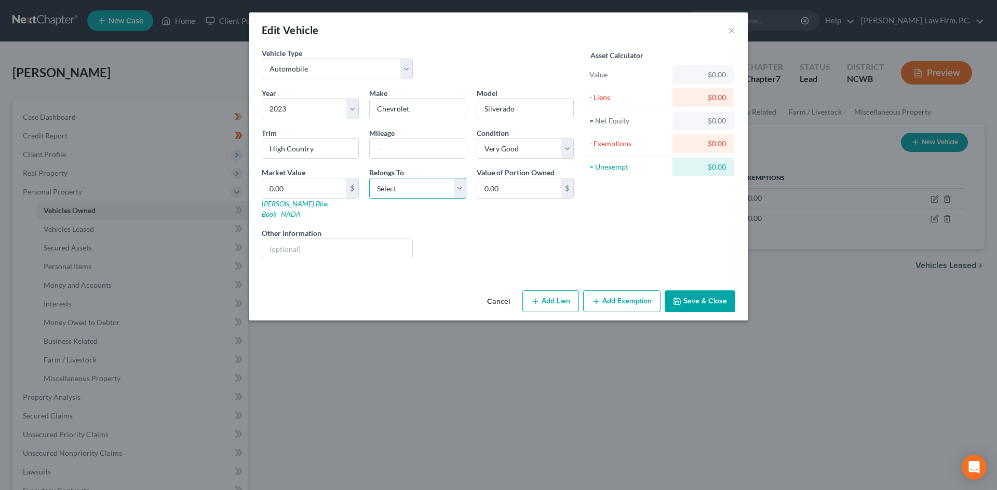
click at [443, 192] on select "Select Debtor 1 Only Debtor 2 Only Debtor 1 And Debtor 2 Only At Least One Of T…" at bounding box center [417, 188] width 97 height 21
select select "3"
click at [369, 178] on select "Select Debtor 1 Only Debtor 2 Only Debtor 1 And Debtor 2 Only At Least One Of T…" at bounding box center [417, 188] width 97 height 21
click at [705, 291] on button "Save & Close" at bounding box center [699, 302] width 71 height 22
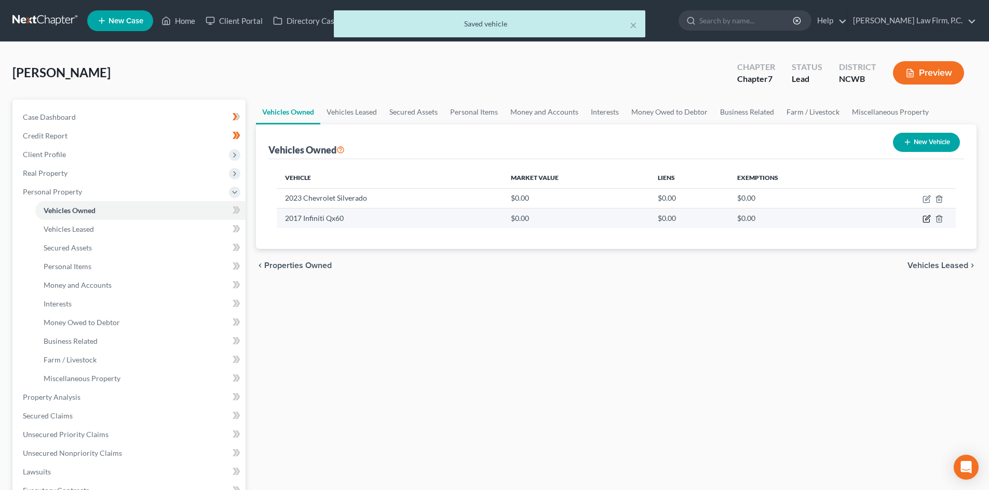
click at [924, 220] on icon "button" at bounding box center [926, 219] width 8 height 8
select select "0"
select select "9"
select select "4"
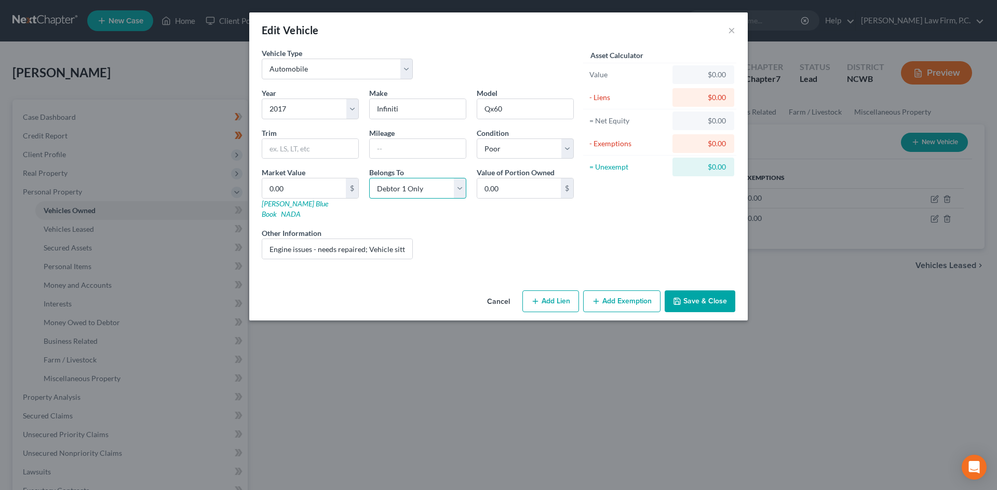
click at [459, 195] on select "Select Debtor 1 Only Debtor 2 Only Debtor 1 And Debtor 2 Only At Least One Of T…" at bounding box center [417, 188] width 97 height 21
select select "3"
click at [369, 178] on select "Select Debtor 1 Only Debtor 2 Only Debtor 1 And Debtor 2 Only At Least One Of T…" at bounding box center [417, 188] width 97 height 21
click at [709, 291] on button "Save & Close" at bounding box center [699, 302] width 71 height 22
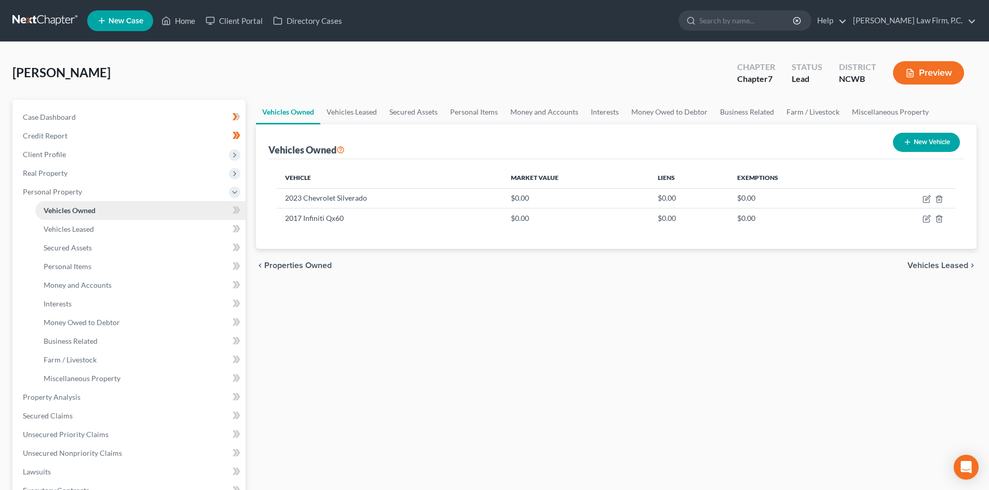
click at [90, 213] on span "Vehicles Owned" at bounding box center [70, 210] width 52 height 9
click at [91, 227] on span "Vehicles Leased" at bounding box center [69, 229] width 50 height 9
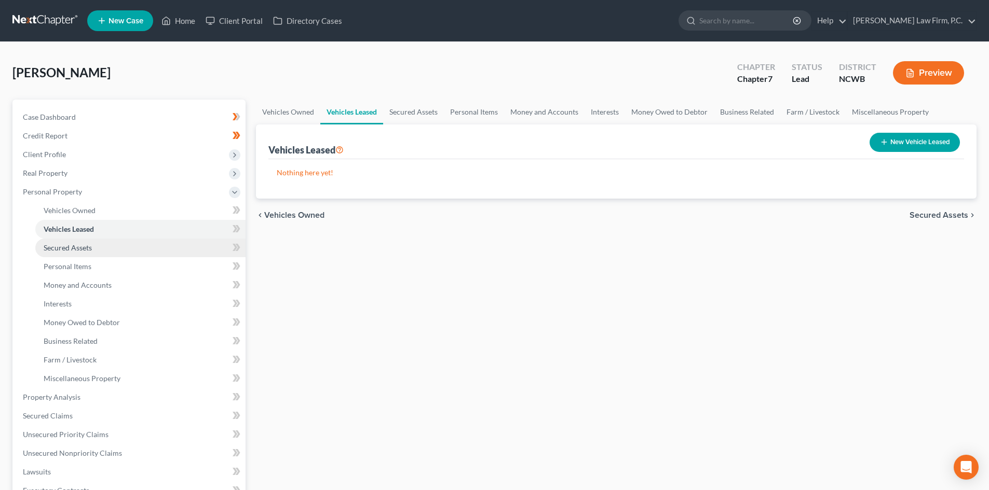
click at [84, 244] on span "Secured Assets" at bounding box center [68, 247] width 48 height 9
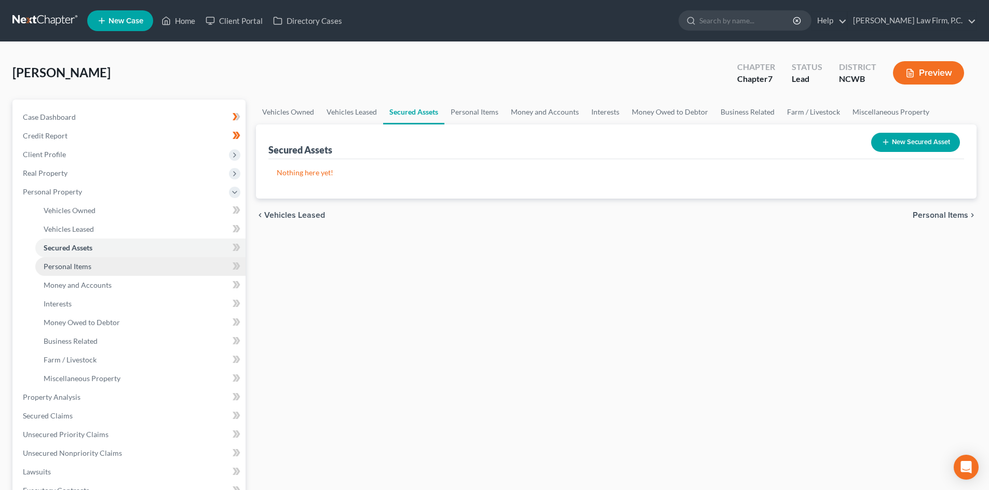
click at [85, 267] on span "Personal Items" at bounding box center [68, 266] width 48 height 9
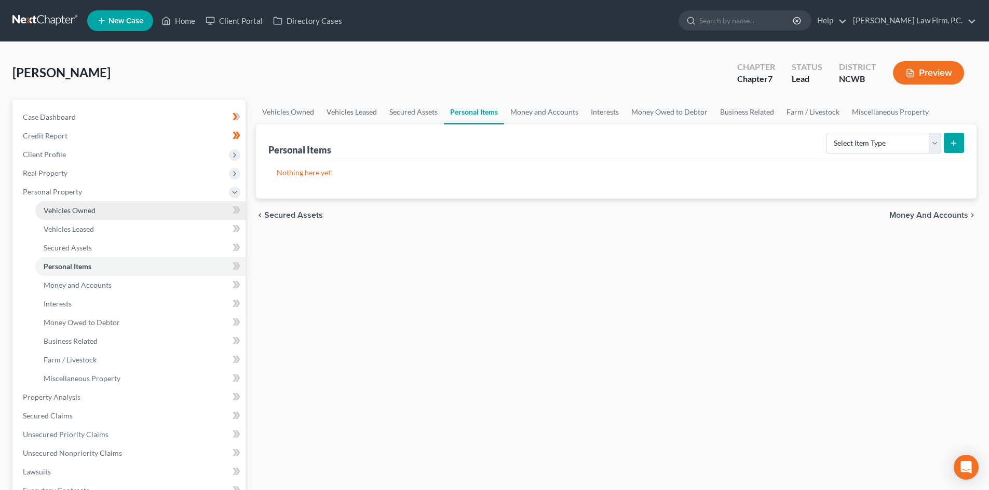
click at [115, 208] on link "Vehicles Owned" at bounding box center [140, 210] width 210 height 19
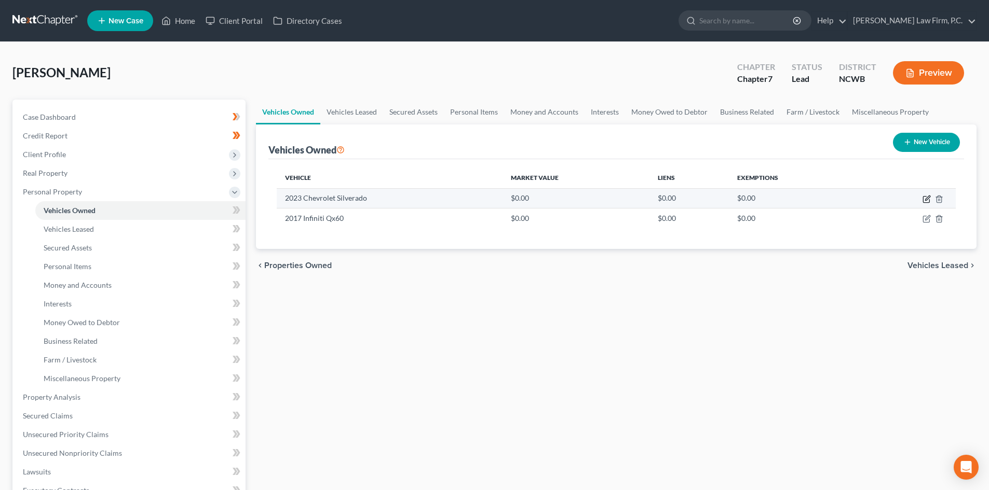
click at [927, 195] on icon "button" at bounding box center [926, 199] width 8 height 8
select select "0"
select select "3"
select select "1"
select select "3"
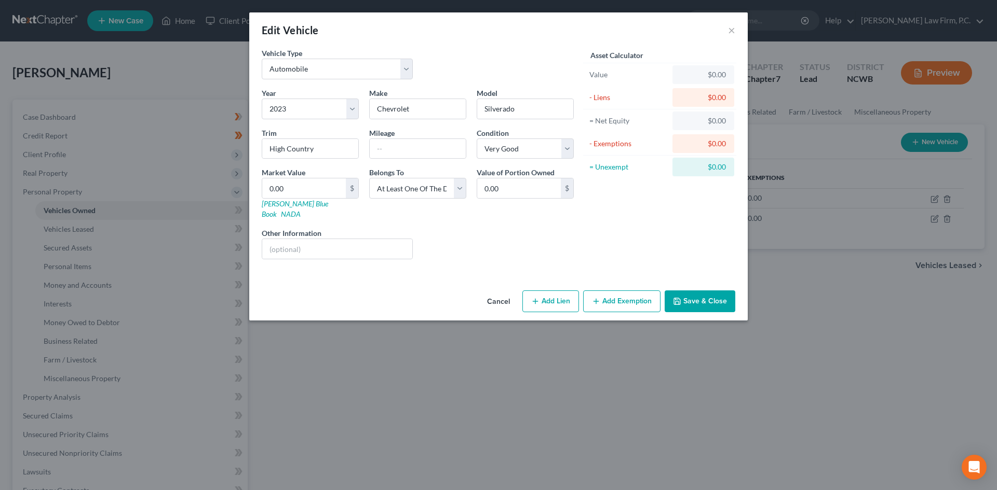
click at [500, 292] on button "Cancel" at bounding box center [498, 302] width 39 height 21
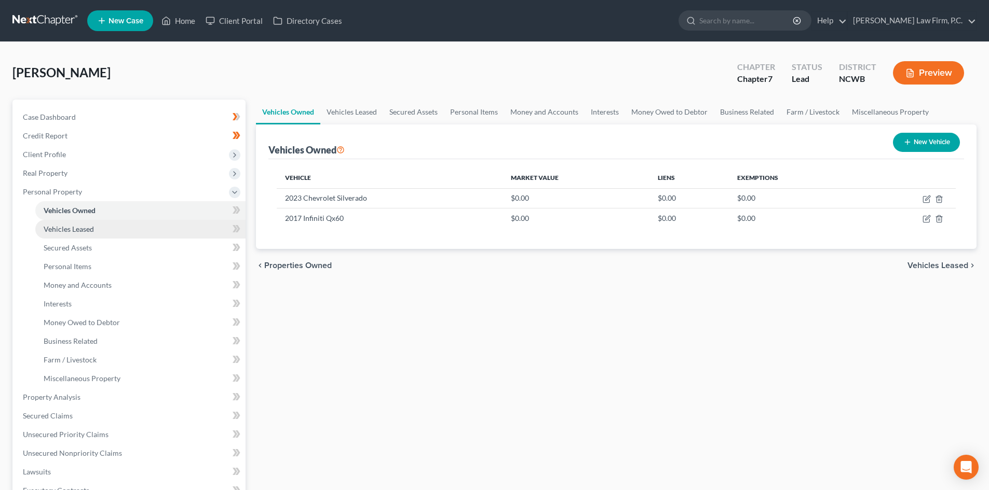
click at [94, 228] on link "Vehicles Leased" at bounding box center [140, 229] width 210 height 19
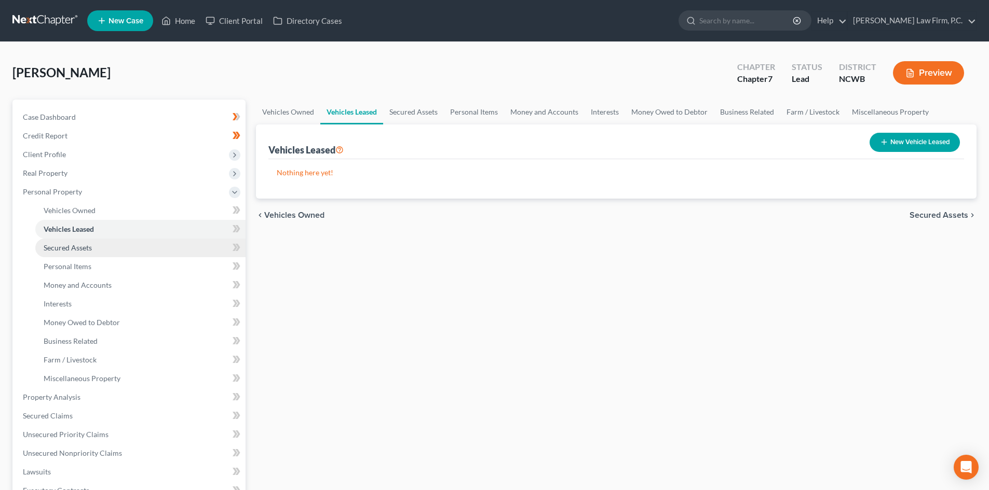
click at [97, 244] on link "Secured Assets" at bounding box center [140, 248] width 210 height 19
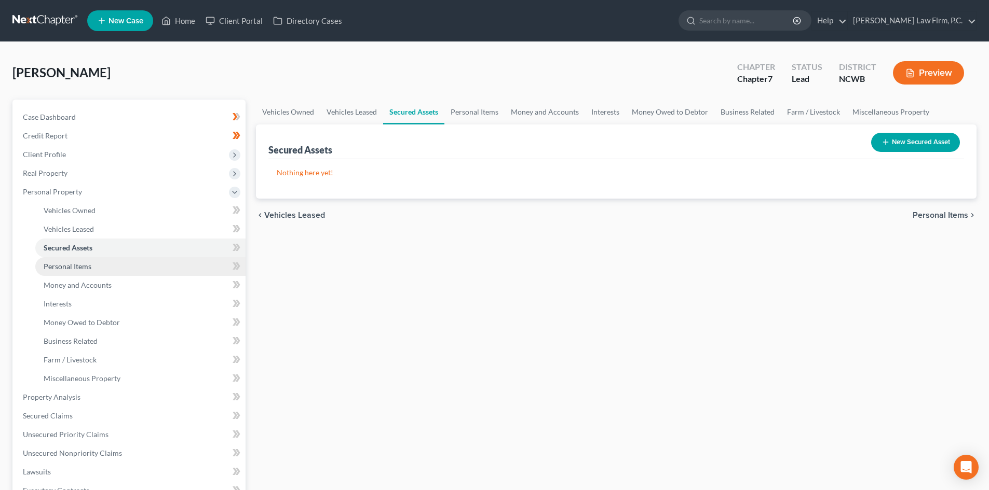
click at [96, 269] on link "Personal Items" at bounding box center [140, 266] width 210 height 19
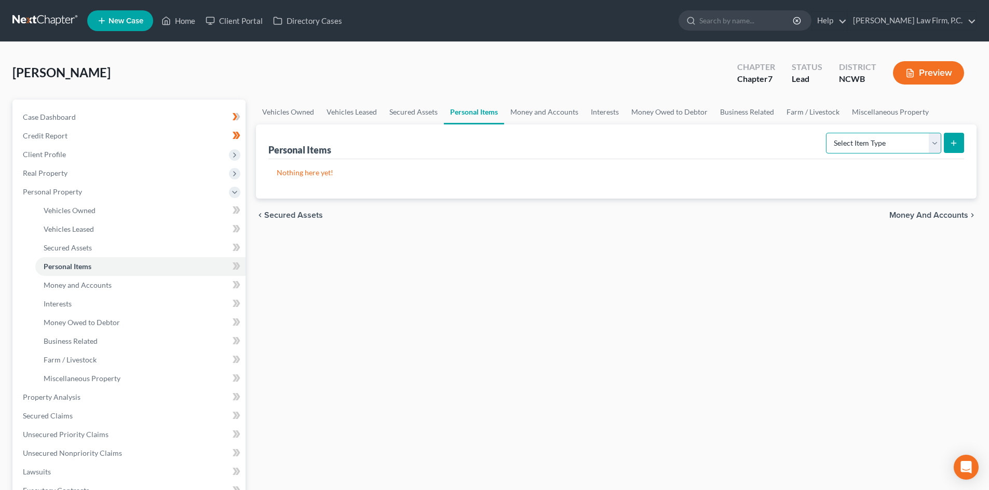
click at [935, 144] on select "Select Item Type Clothing Collectibles Of Value Electronics Firearms Household …" at bounding box center [883, 143] width 115 height 21
click at [549, 115] on link "Money and Accounts" at bounding box center [544, 112] width 80 height 25
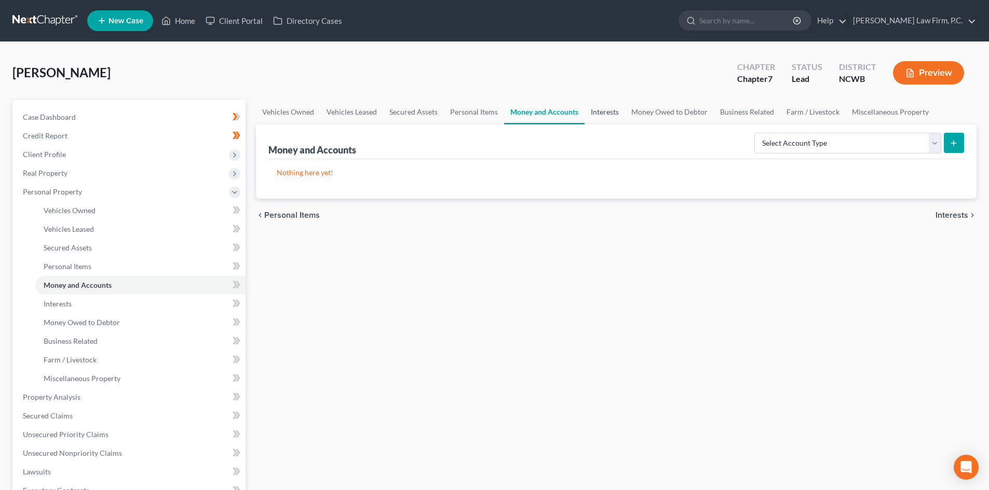
click at [604, 112] on link "Interests" at bounding box center [604, 112] width 40 height 25
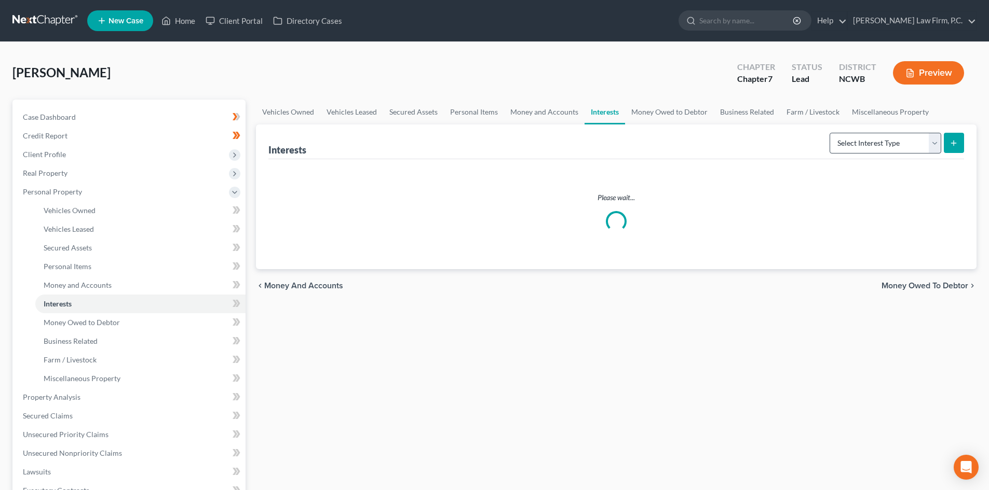
click at [873, 150] on select "Select Interest Type 401K Annuity Bond Education IRA Government Bond Government…" at bounding box center [885, 143] width 112 height 21
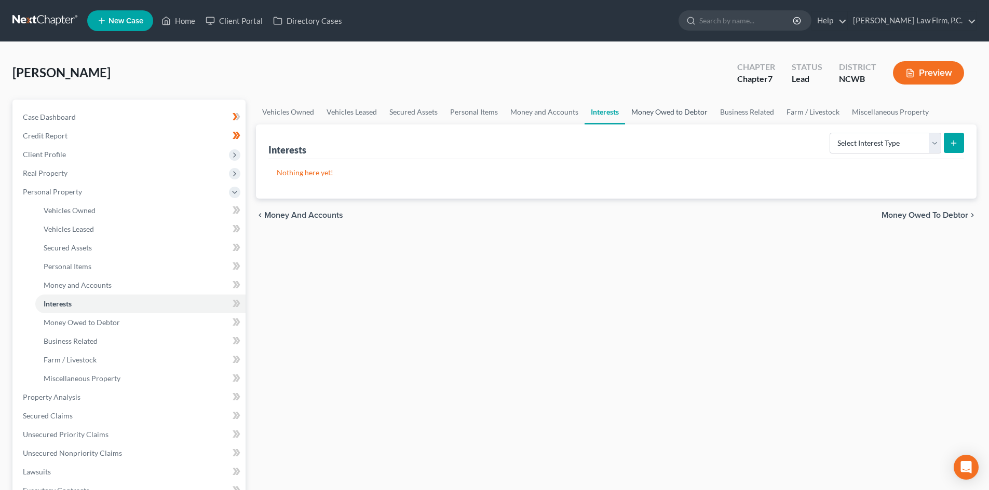
click at [657, 109] on link "Money Owed to Debtor" at bounding box center [669, 112] width 89 height 25
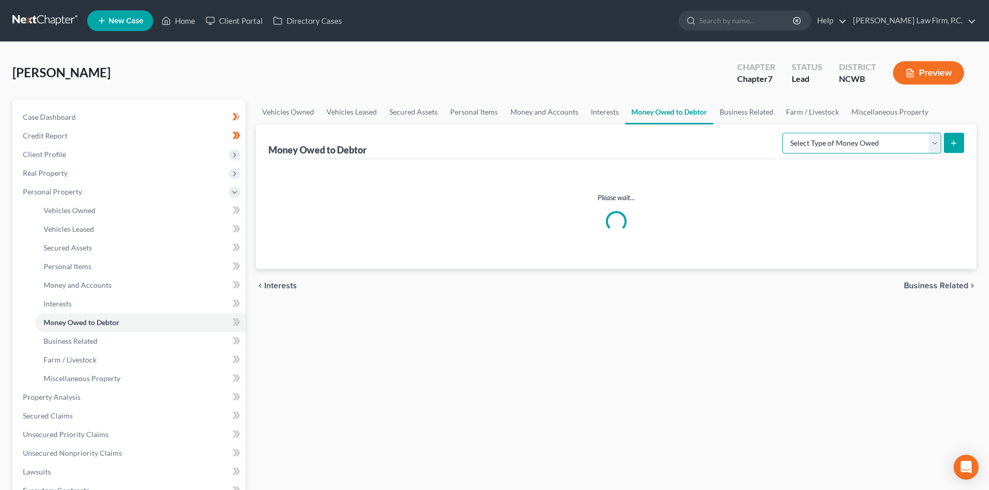
click at [904, 143] on select "Select Type of Money Owed Accounts Receivable Alimony Child Support Claims Agai…" at bounding box center [861, 143] width 159 height 21
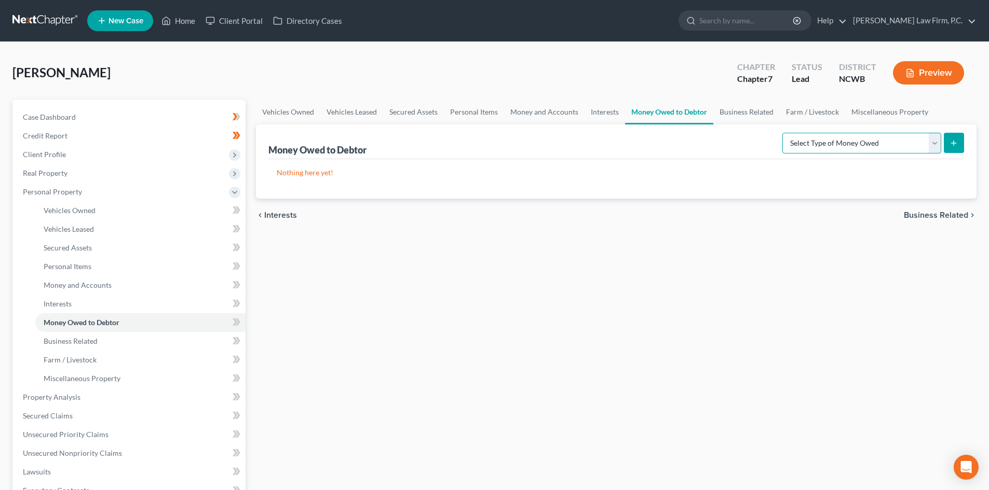
select select "other_contingent_and_unliquidated_claims"
click at [784, 133] on select "Select Type of Money Owed Accounts Receivable Alimony Child Support Claims Agai…" at bounding box center [861, 143] width 159 height 21
click at [950, 145] on icon "submit" at bounding box center [953, 143] width 8 height 8
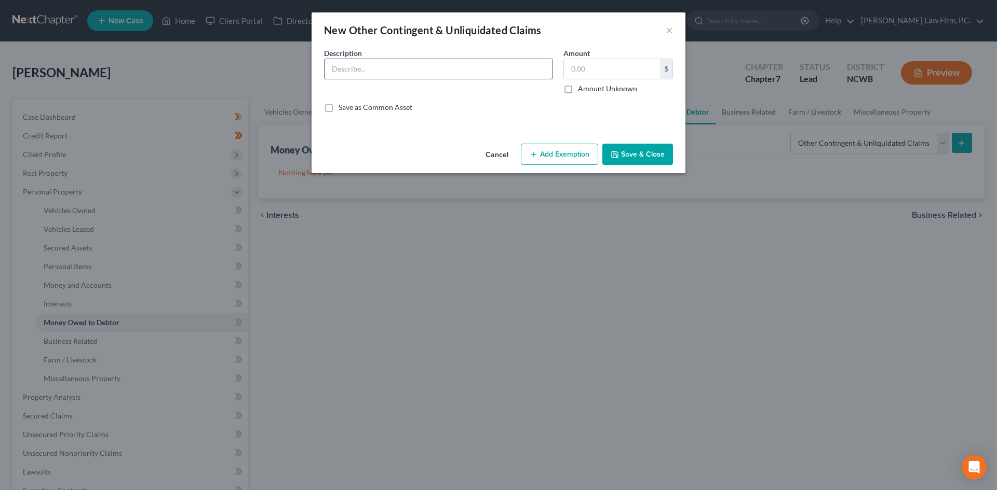
click at [355, 64] on input "text" at bounding box center [438, 69] width 228 height 20
type input "Warranty Claim Issue"
click at [656, 152] on button "Save & Close" at bounding box center [637, 155] width 71 height 22
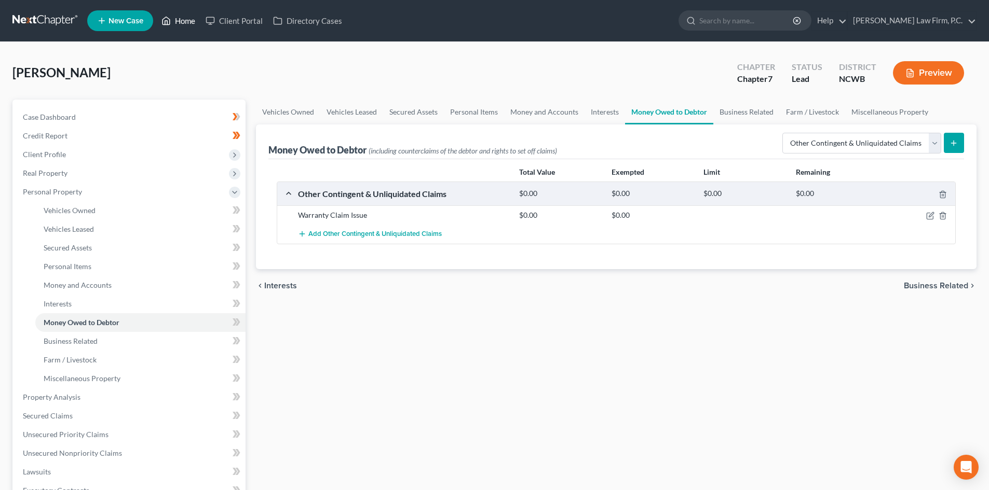
click at [180, 20] on link "Home" at bounding box center [178, 20] width 44 height 19
